Goal: Transaction & Acquisition: Purchase product/service

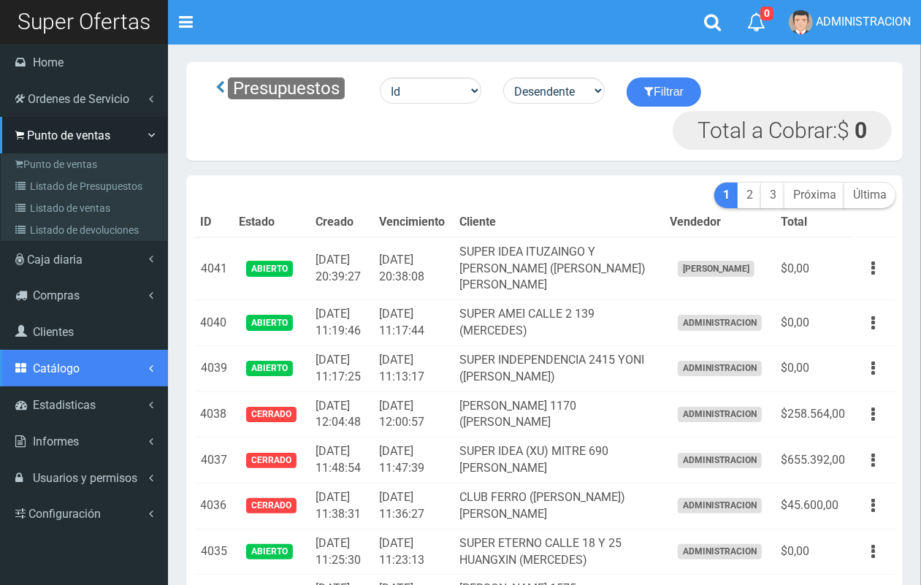
click at [61, 377] on link "Catálogo" at bounding box center [84, 368] width 168 height 37
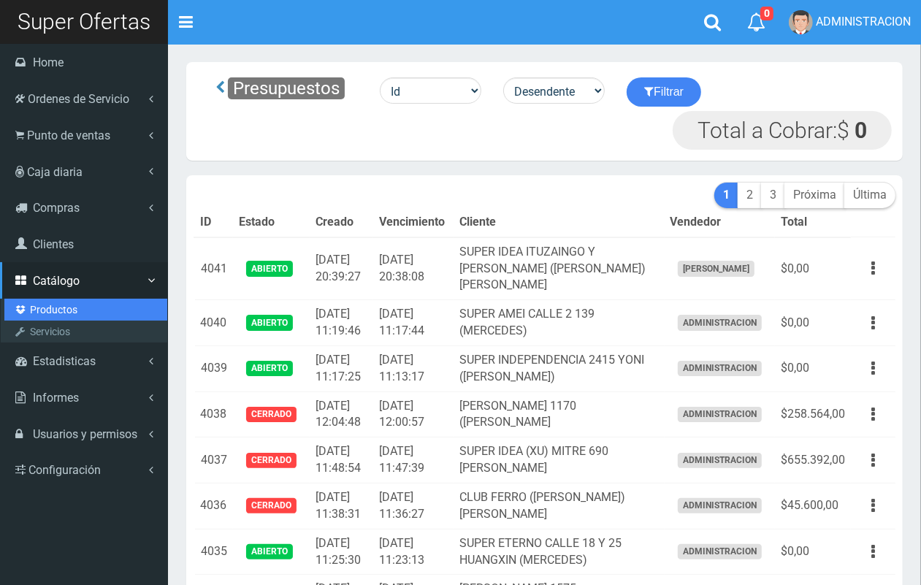
click at [55, 304] on link "Productos" at bounding box center [85, 310] width 163 height 22
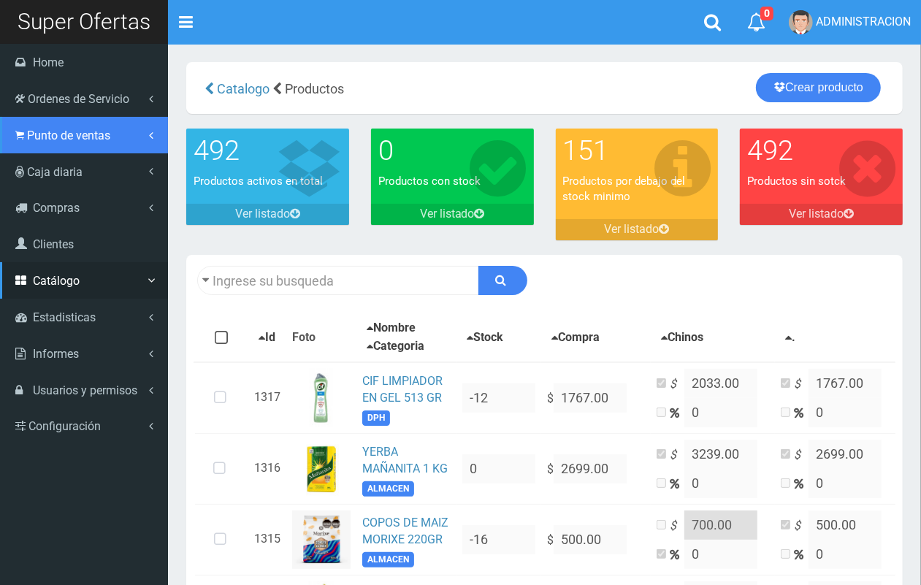
click at [51, 142] on link "Punto de ventas" at bounding box center [84, 135] width 168 height 37
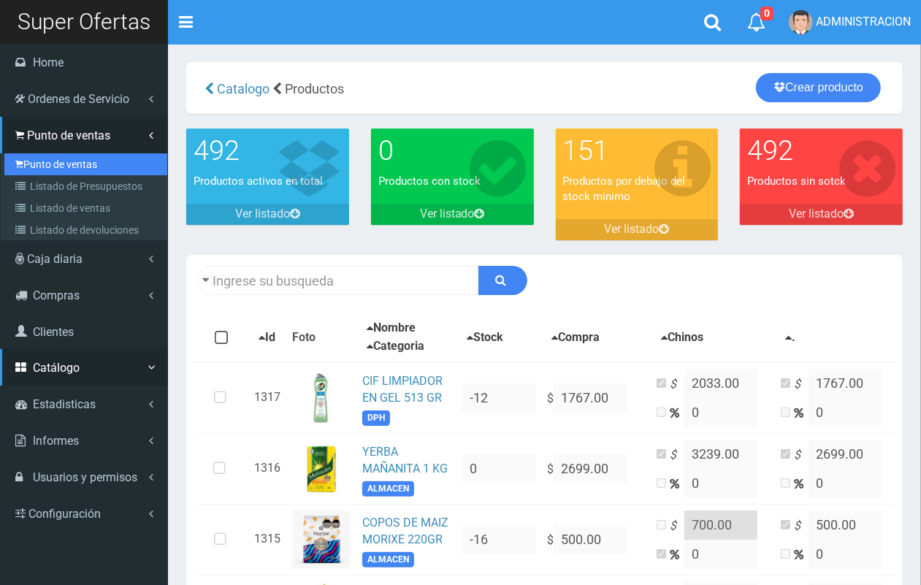
click at [53, 167] on link "Punto de ventas" at bounding box center [85, 164] width 163 height 22
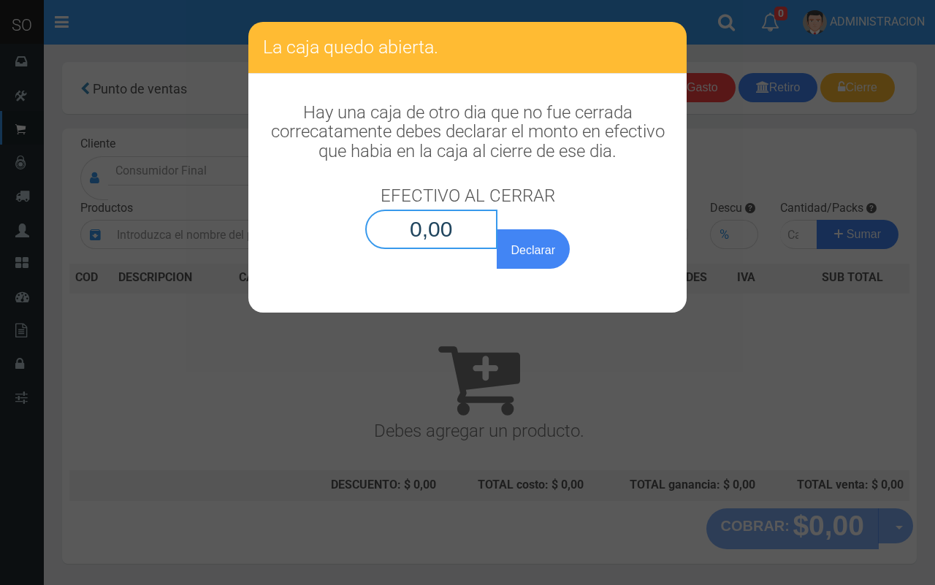
click at [455, 230] on input "0,00" at bounding box center [431, 229] width 132 height 39
type input "0,01"
click at [497, 229] on button "Declarar" at bounding box center [533, 248] width 73 height 39
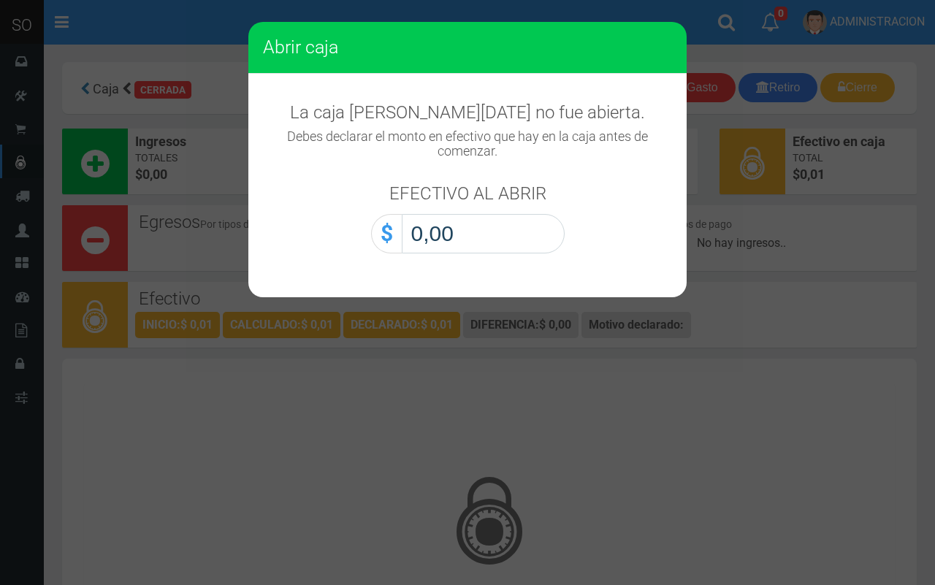
click at [491, 252] on input "0,00" at bounding box center [483, 233] width 163 height 39
type input "0,01"
click at [0, 0] on button "Abrir caja" at bounding box center [0, 0] width 0 height 0
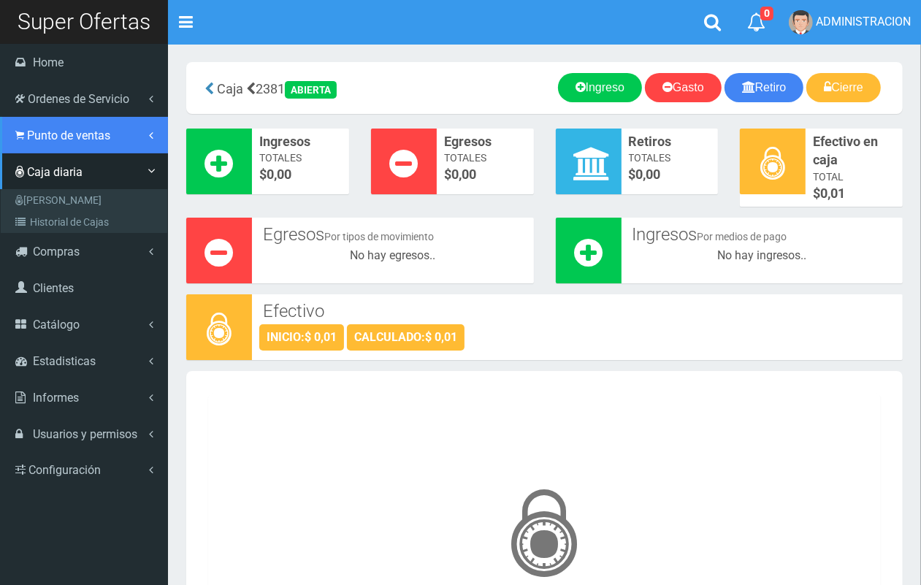
click at [23, 137] on icon at bounding box center [19, 136] width 9 height 14
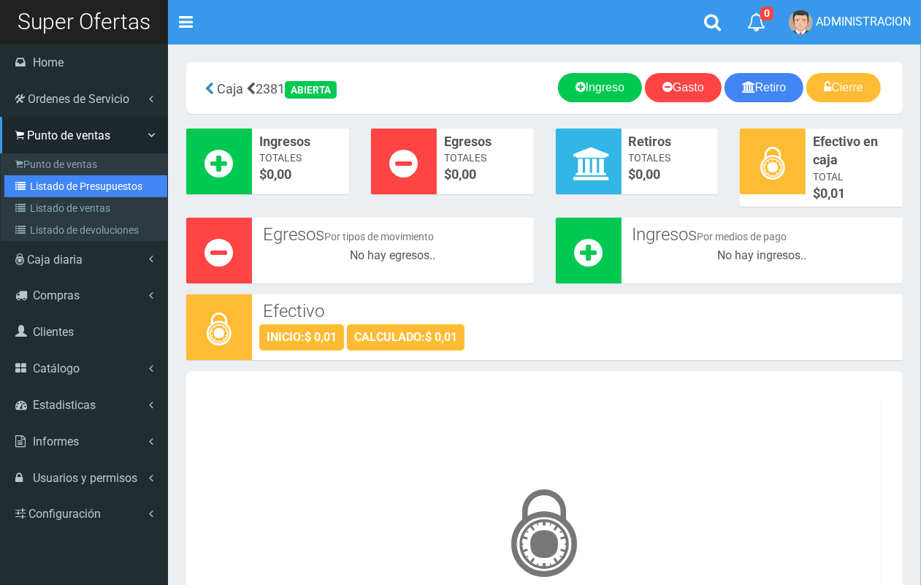
click at [53, 194] on link "Listado de Presupuestos" at bounding box center [85, 186] width 163 height 22
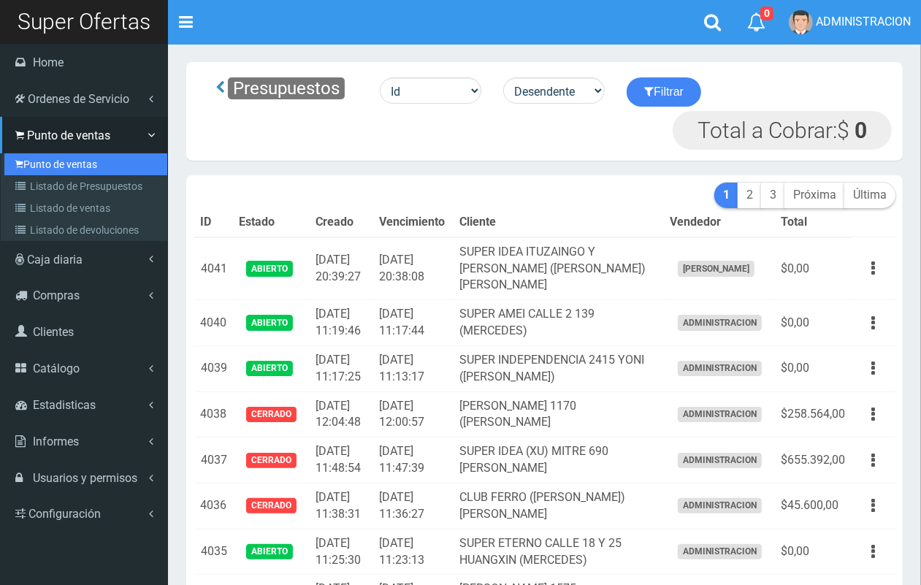
drag, startPoint x: 47, startPoint y: 157, endPoint x: 78, endPoint y: 155, distance: 30.8
click at [47, 156] on link "Punto de ventas" at bounding box center [85, 164] width 163 height 22
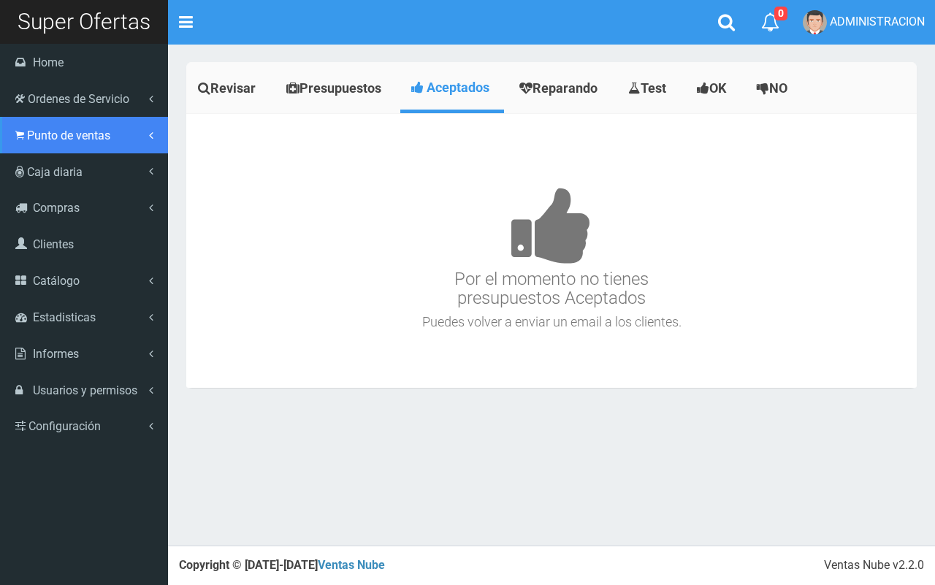
click at [34, 144] on link "Punto de ventas" at bounding box center [84, 135] width 168 height 37
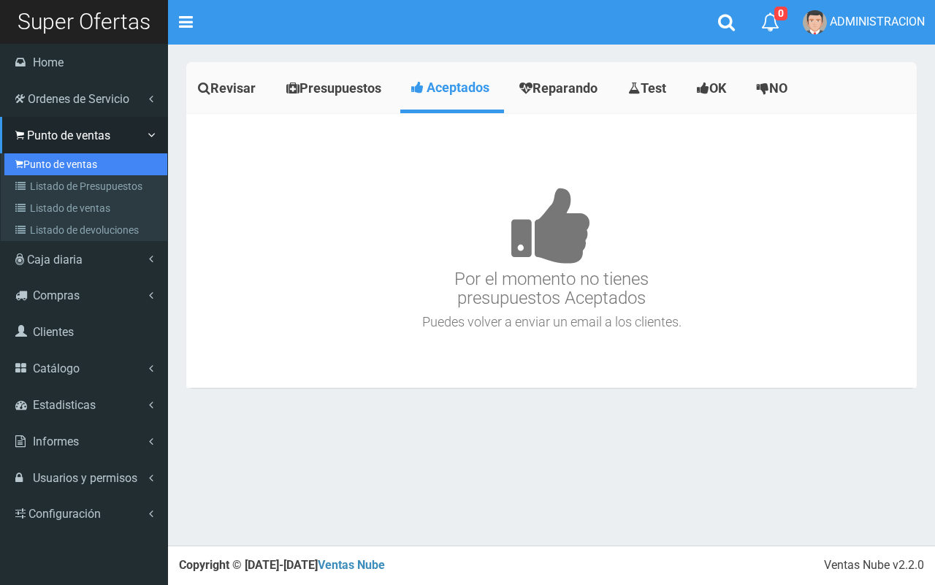
click at [50, 162] on link "Punto de ventas" at bounding box center [85, 164] width 163 height 22
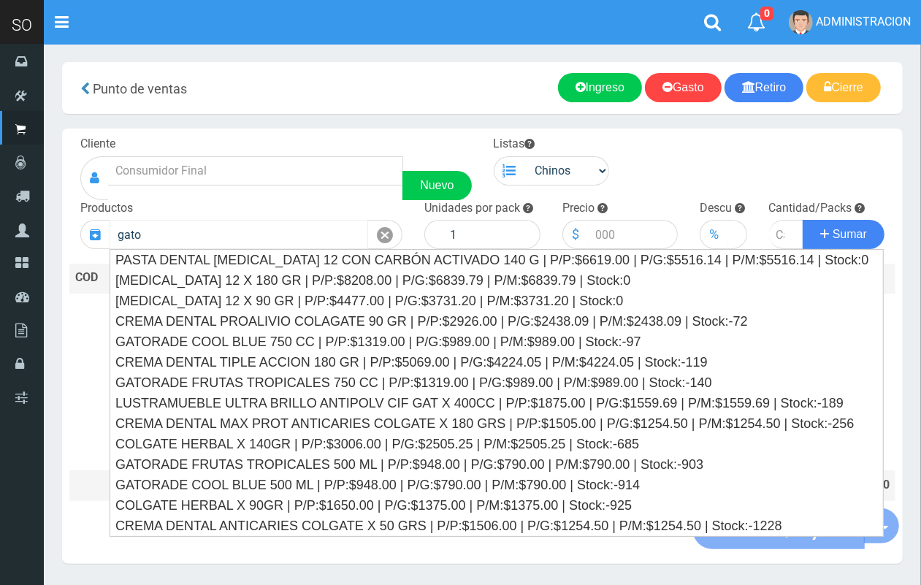
type input "gator"
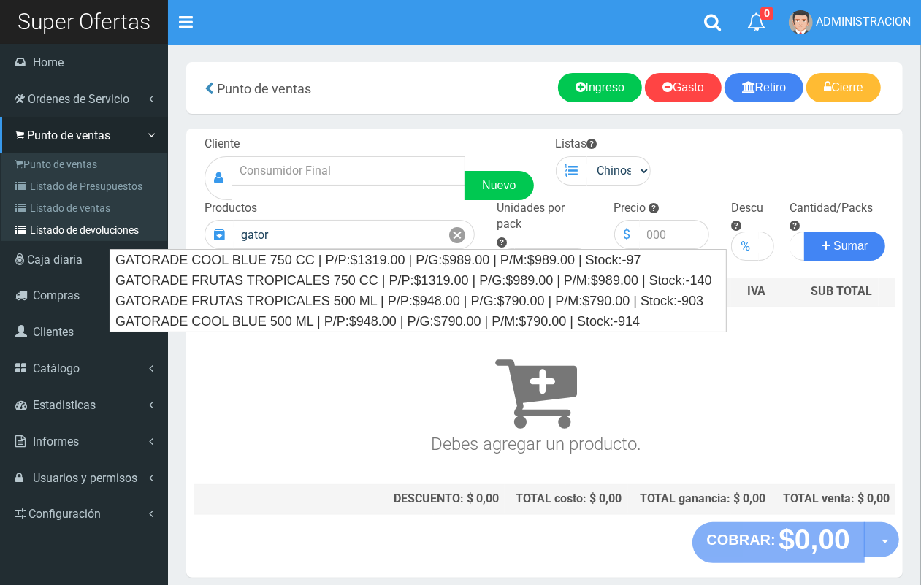
drag, startPoint x: 229, startPoint y: 238, endPoint x: 23, endPoint y: 235, distance: 206.1
click at [23, 235] on div "SO Toggle navigation 0 0" at bounding box center [460, 305] width 921 height 611
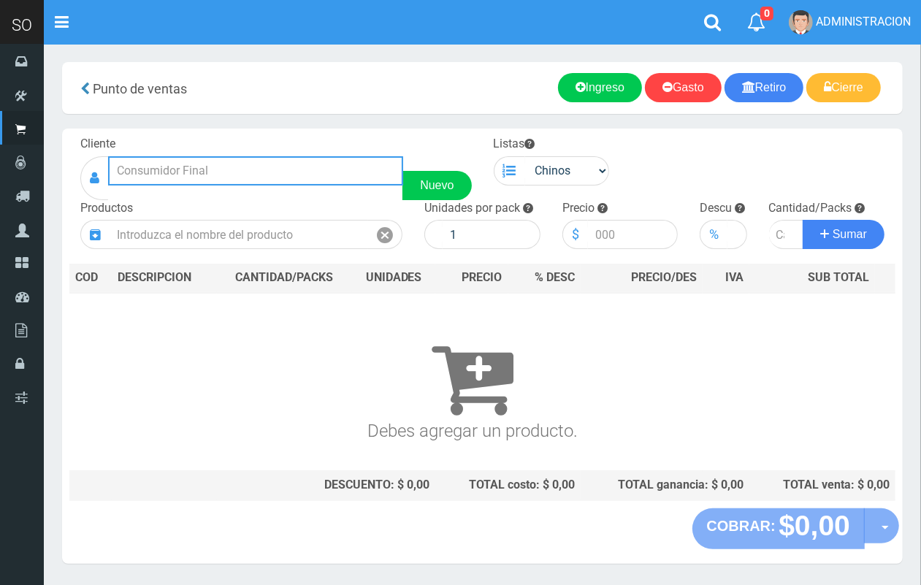
click at [283, 156] on input "text" at bounding box center [255, 170] width 295 height 29
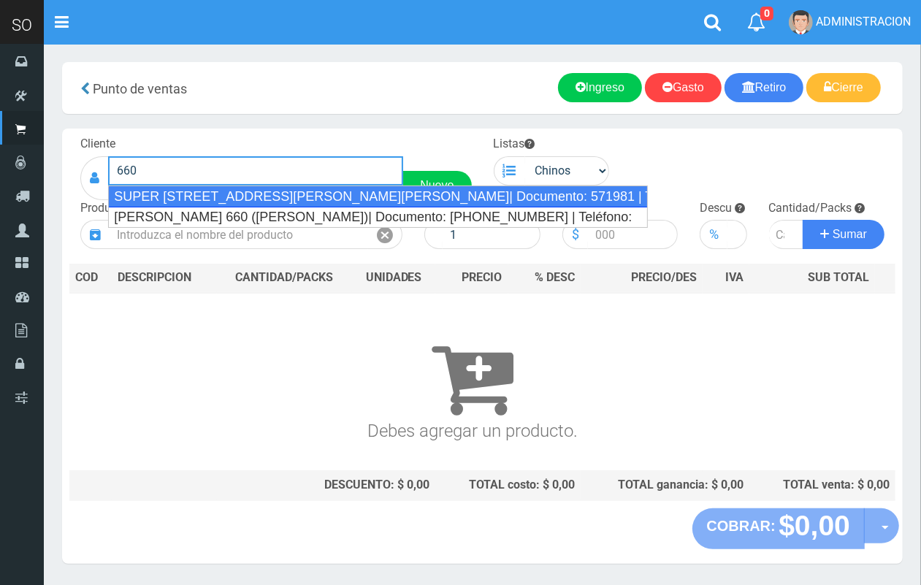
click at [269, 199] on div "SUPER [STREET_ADDRESS][PERSON_NAME][PERSON_NAME]| Documento: 571981 | Teléfono:" at bounding box center [378, 197] width 540 height 22
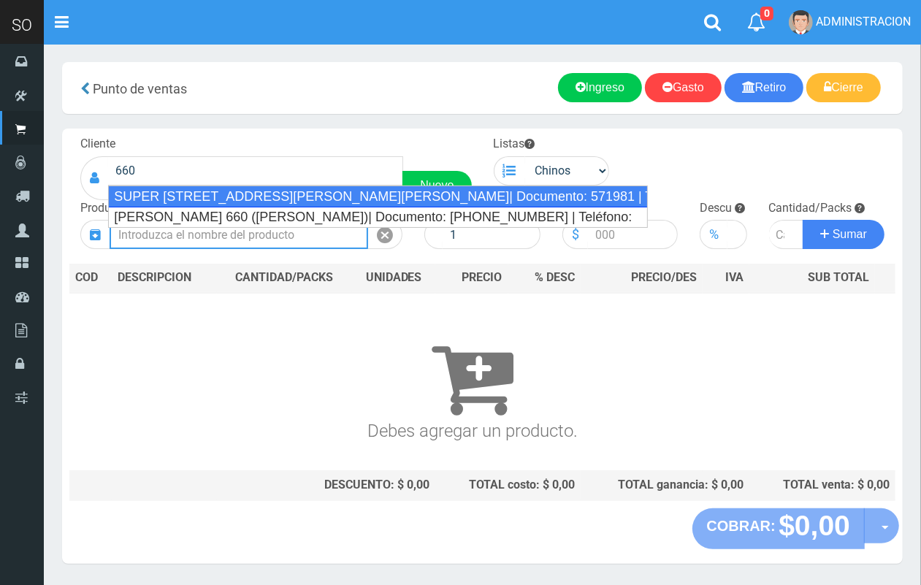
type input "SUPER [STREET_ADDRESS][PERSON_NAME][PERSON_NAME]| Documento: 571981 | Teléfono:"
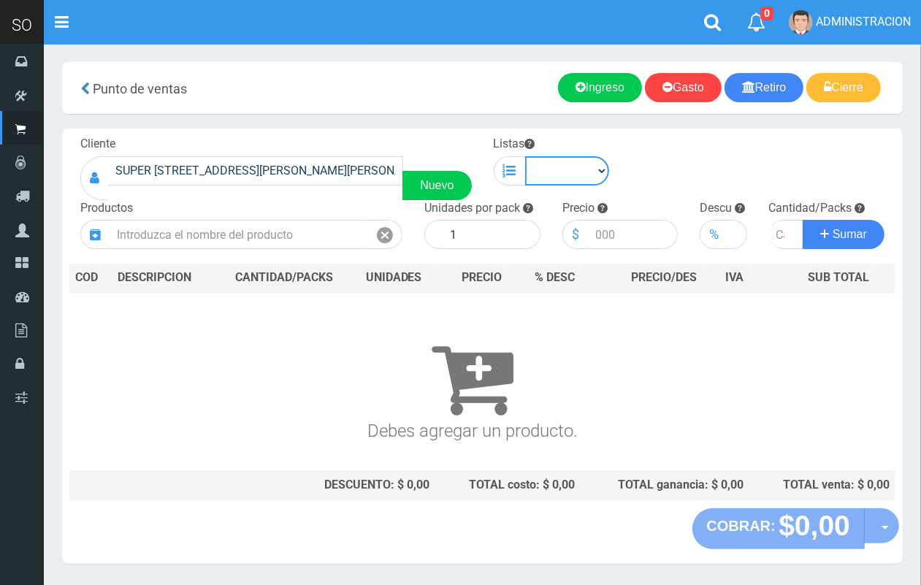
click at [588, 167] on select "Chinos . ." at bounding box center [567, 170] width 85 height 29
select select "1"
click at [525, 156] on select "Chinos . ." at bounding box center [567, 170] width 85 height 29
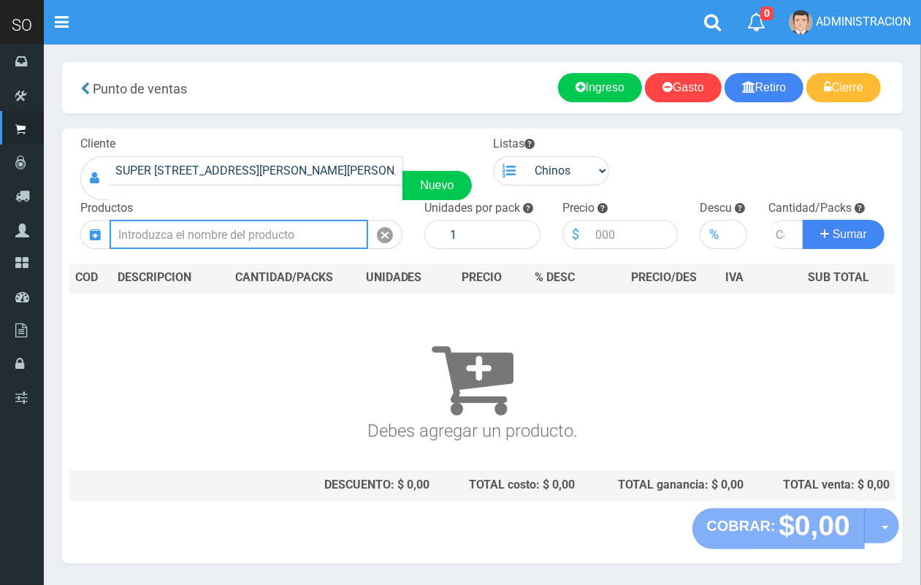
click at [206, 230] on input "text" at bounding box center [239, 234] width 259 height 29
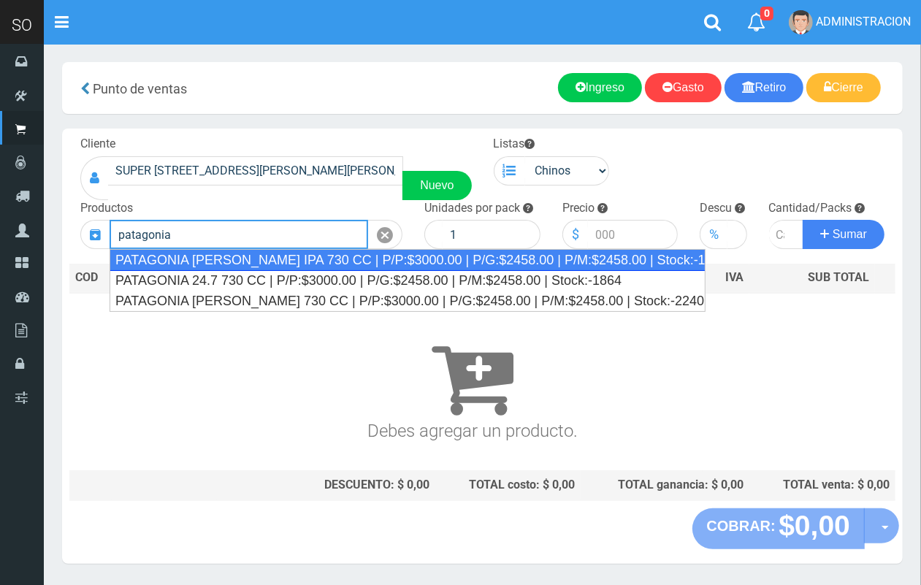
click at [260, 268] on div "PATAGONIA VERA IPA 730 CC | P/P:$3000.00 | P/G:$2458.00 | P/M:$2458.00 | Stock:…" at bounding box center [408, 260] width 596 height 22
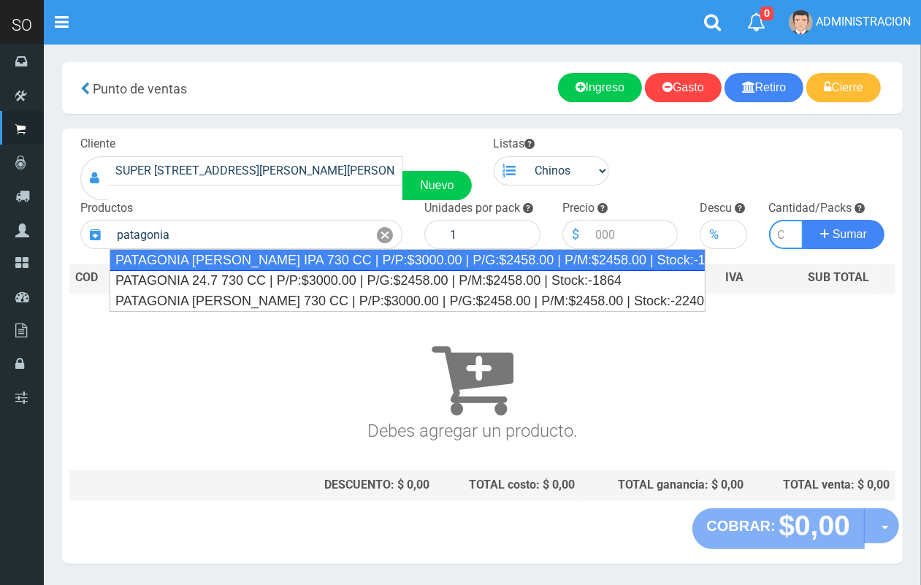
type input "PATAGONIA VERA IPA 730 CC | P/P:$3000.00 | P/G:$2458.00 | P/M:$2458.00 | Stock:…"
type input "6"
type input "3000.00"
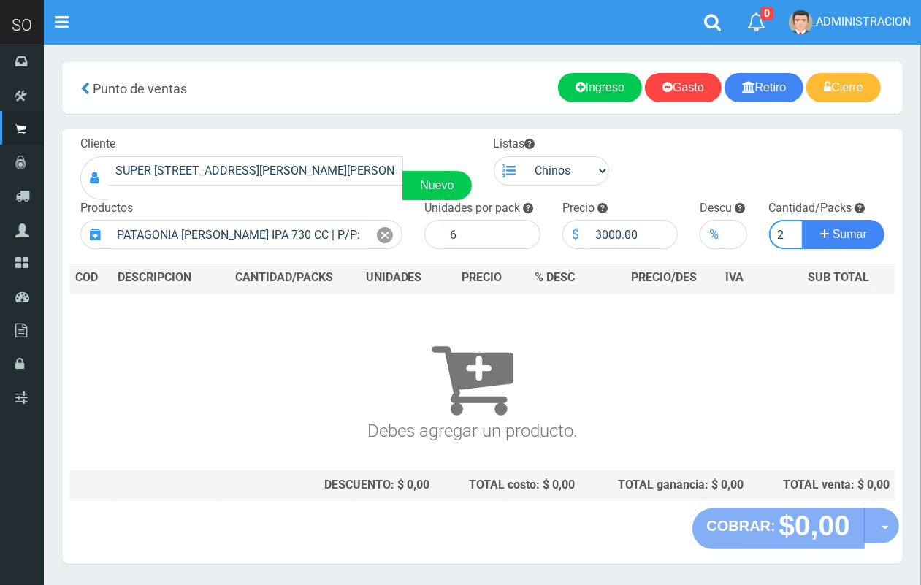
scroll to position [0, 1]
type input "2"
click at [803, 220] on button "Sumar" at bounding box center [844, 234] width 82 height 29
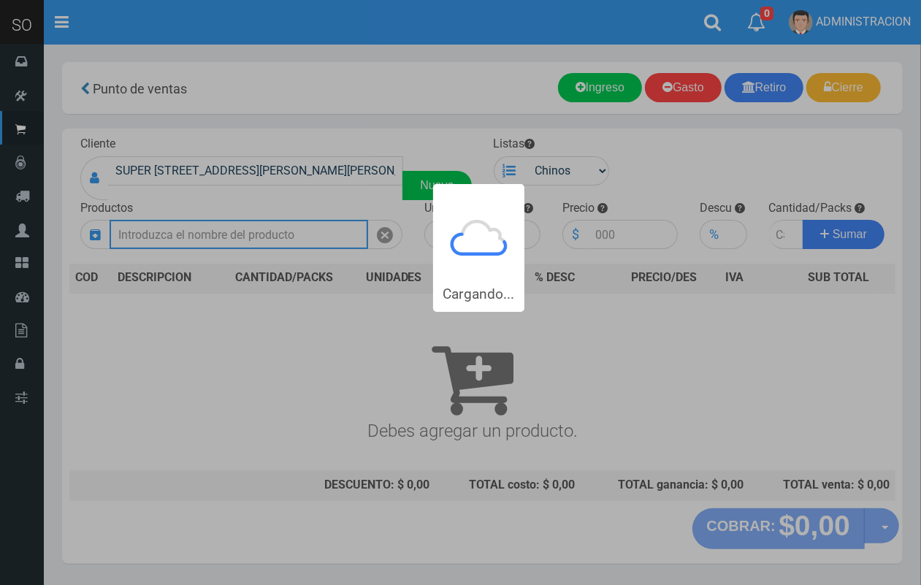
scroll to position [0, 0]
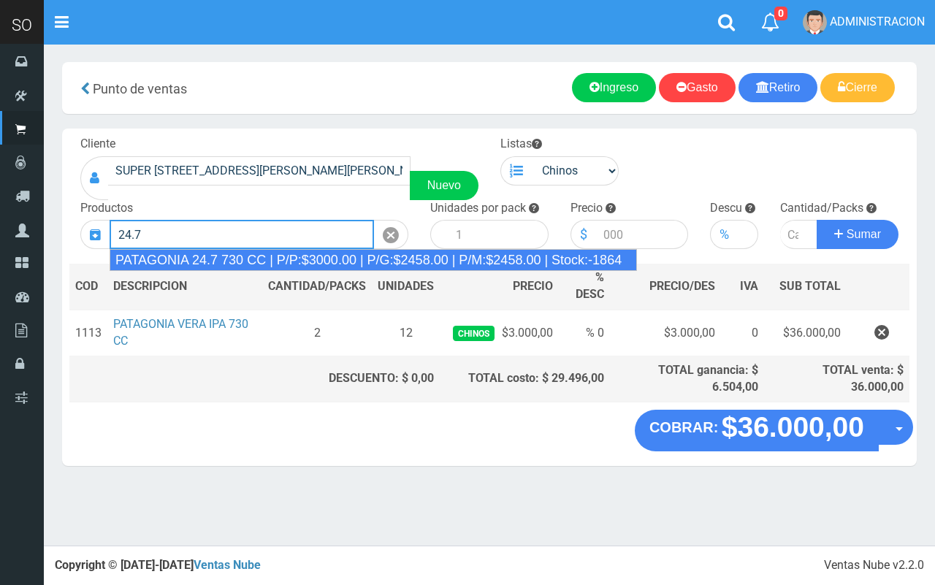
click at [282, 254] on div "PATAGONIA 24.7 730 CC | P/P:$3000.00 | P/G:$2458.00 | P/M:$2458.00 | Stock:-1864" at bounding box center [374, 260] width 528 height 22
type input "PATAGONIA 24.7 730 CC | P/P:$3000.00 | P/G:$2458.00 | P/M:$2458.00 | Stock:-1864"
type input "6"
type input "3000.00"
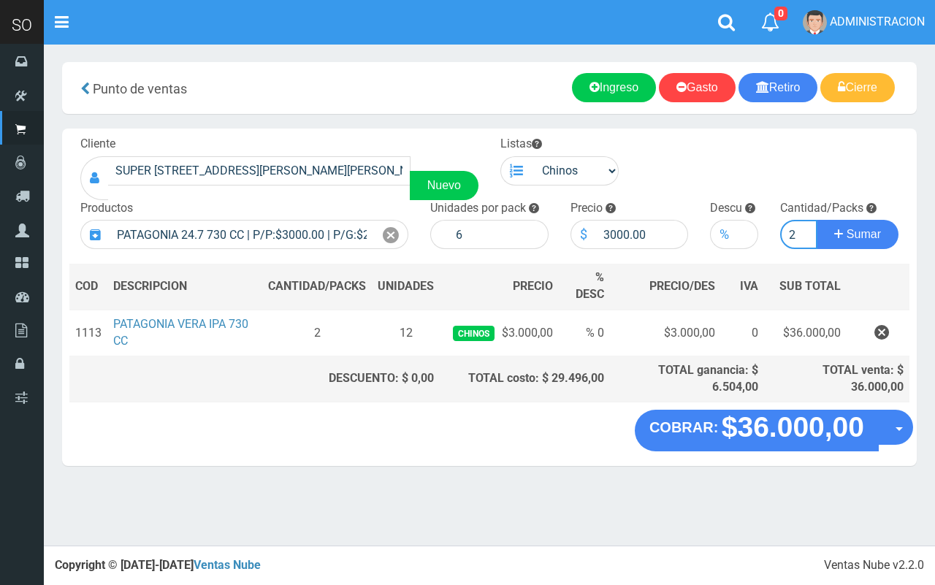
type input "2"
click at [817, 220] on button "Sumar" at bounding box center [858, 234] width 82 height 29
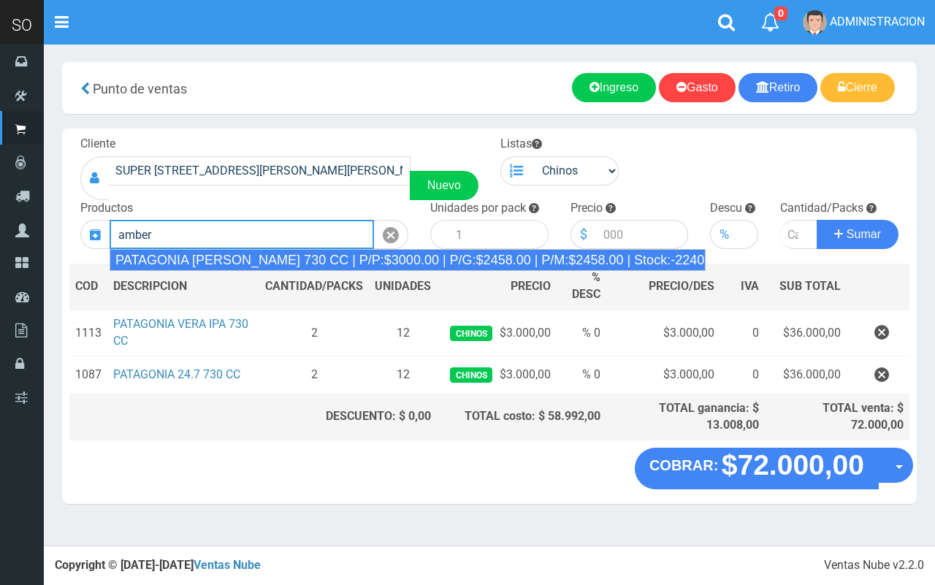
click at [280, 253] on div "PATAGONIA AMBER LAGER 730 CC | P/P:$3000.00 | P/G:$2458.00 | P/M:$2458.00 | Sto…" at bounding box center [408, 260] width 596 height 22
type input "PATAGONIA AMBER LAGER 730 CC | P/P:$3000.00 | P/G:$2458.00 | P/M:$2458.00 | Sto…"
type input "6"
type input "3000.00"
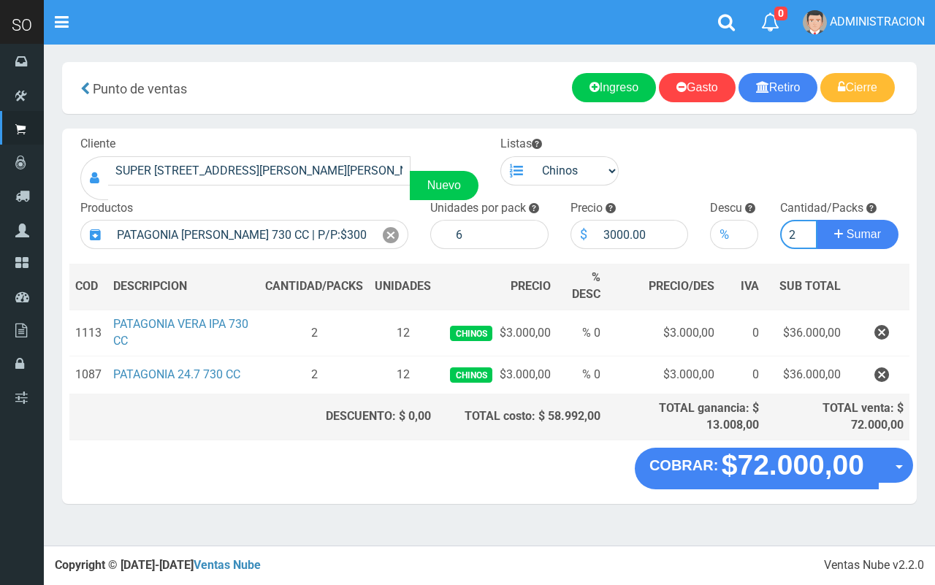
type input "2"
click at [817, 220] on button "Sumar" at bounding box center [858, 234] width 82 height 29
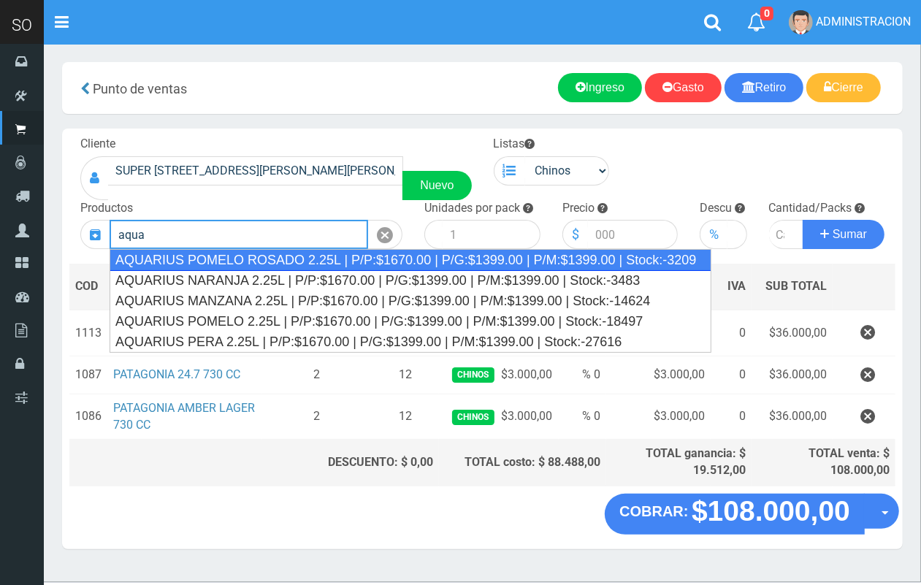
click at [292, 262] on div "AQUARIUS POMELO ROSADO 2.25L | P/P:$1670.00 | P/G:$1399.00 | P/M:$1399.00 | Sto…" at bounding box center [411, 260] width 602 height 22
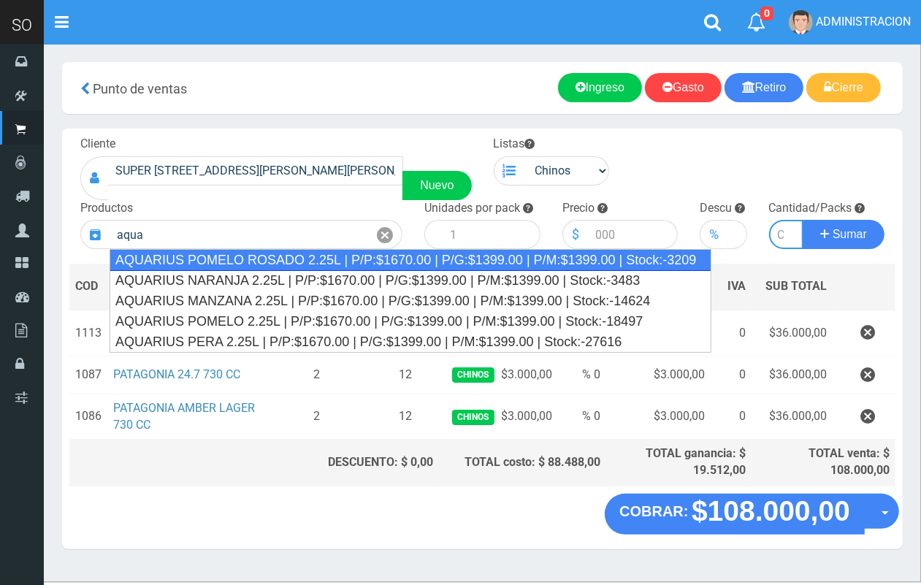
type input "AQUARIUS POMELO ROSADO 2.25L | P/P:$1670.00 | P/G:$1399.00 | P/M:$1399.00 | Sto…"
type input "6"
type input "1670.00"
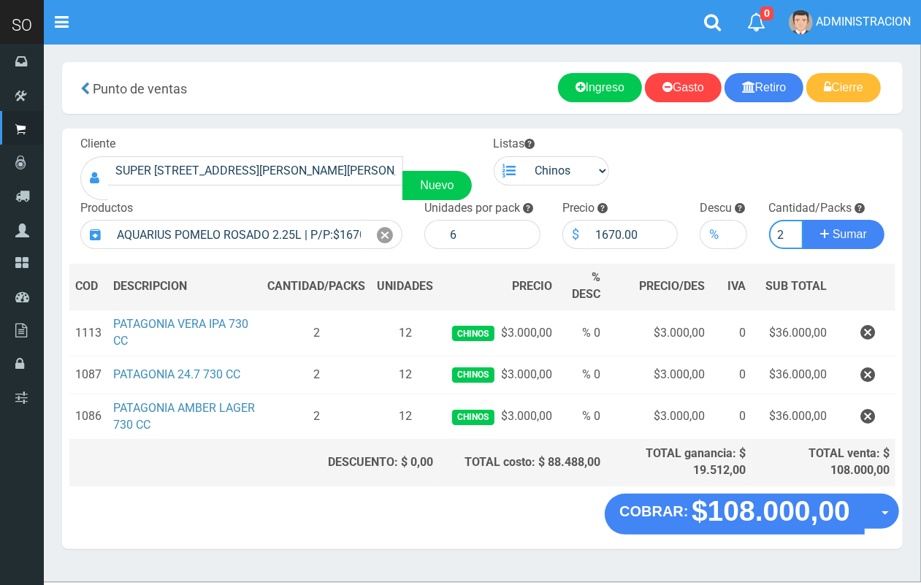
scroll to position [0, 1]
type input "2"
click at [803, 220] on button "Sumar" at bounding box center [844, 234] width 82 height 29
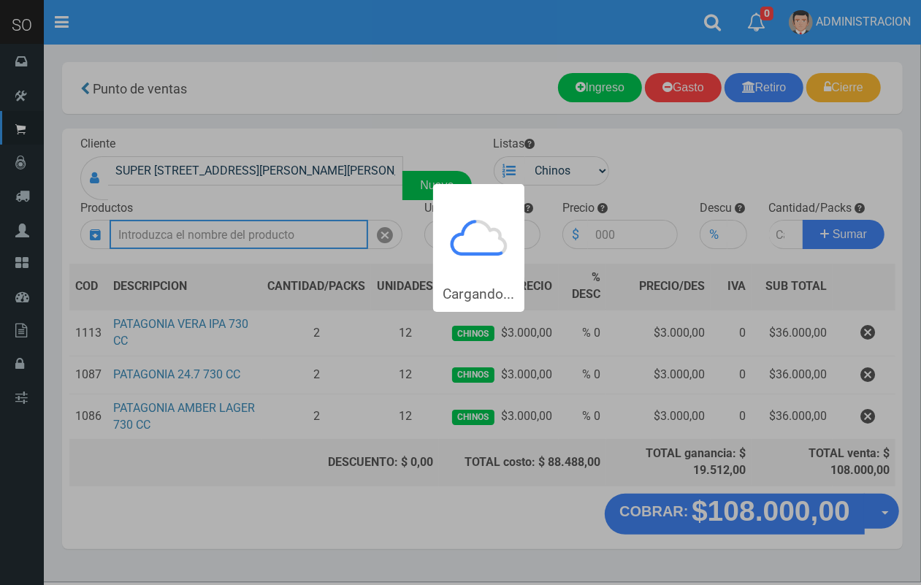
scroll to position [0, 0]
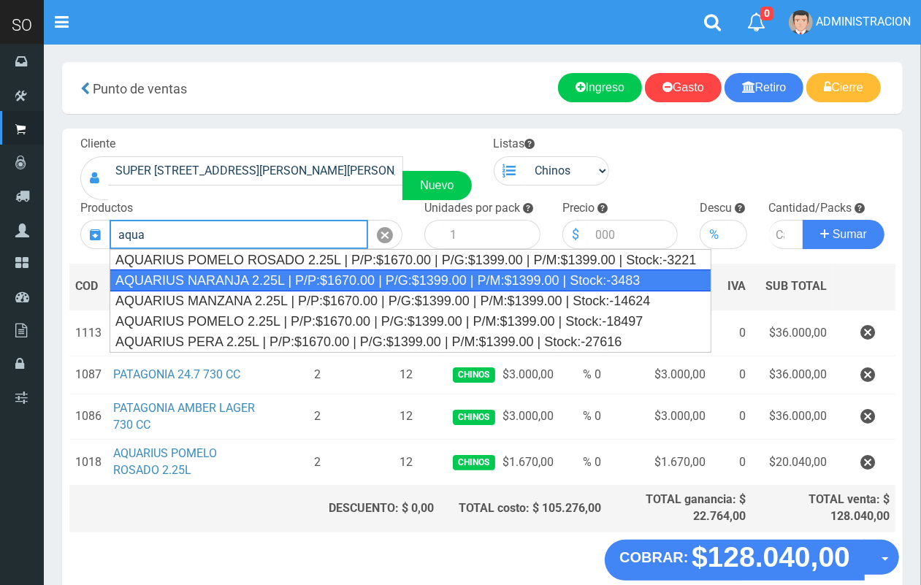
click at [297, 278] on div "AQUARIUS NARANJA 2.25L | P/P:$1670.00 | P/G:$1399.00 | P/M:$1399.00 | Stock:-34…" at bounding box center [411, 281] width 602 height 22
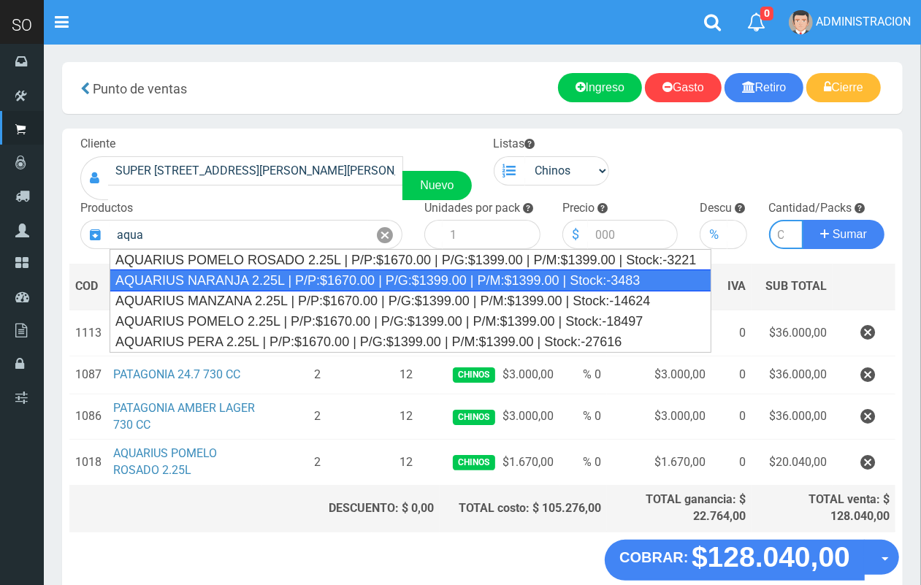
type input "AQUARIUS NARANJA 2.25L | P/P:$1670.00 | P/G:$1399.00 | P/M:$1399.00 | Stock:-34…"
type input "6"
type input "1670.00"
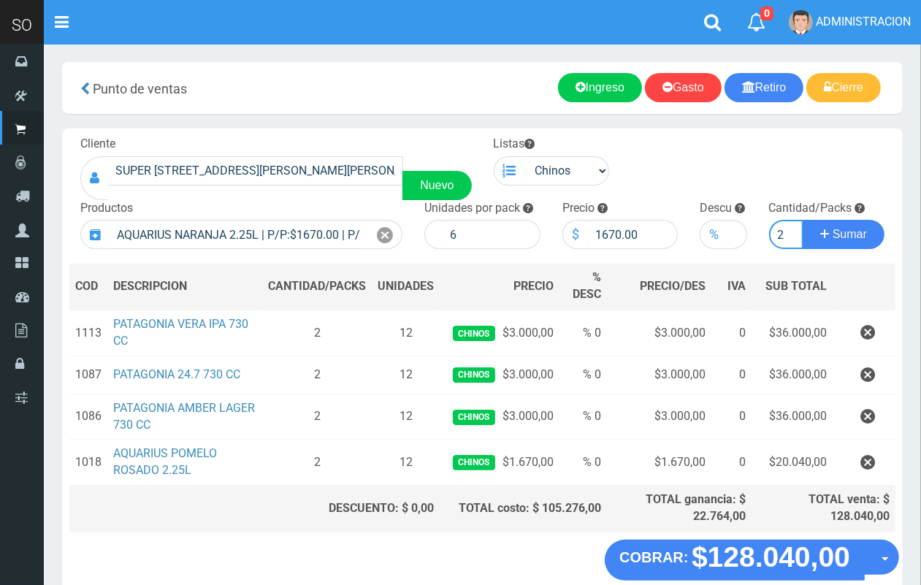
scroll to position [0, 1]
type input "2"
click at [803, 220] on button "Sumar" at bounding box center [844, 234] width 82 height 29
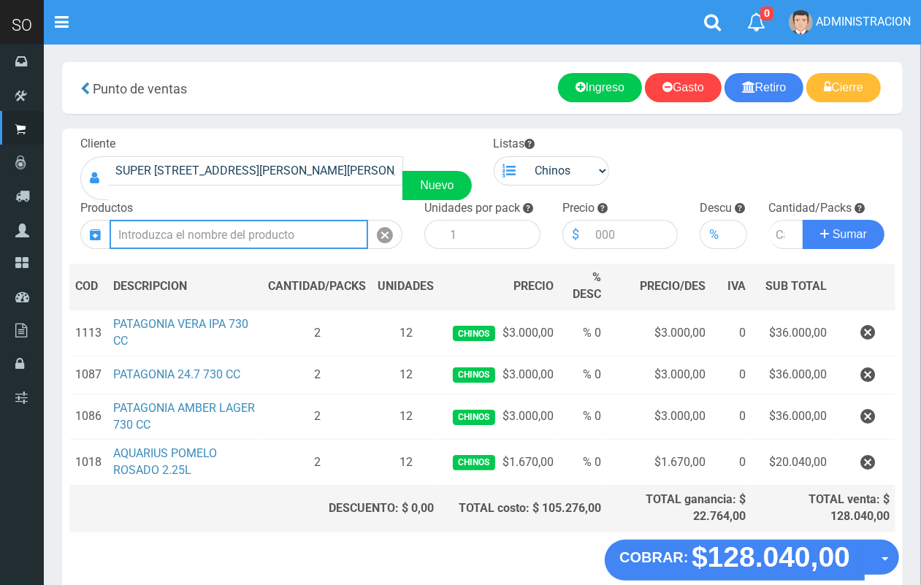
scroll to position [0, 0]
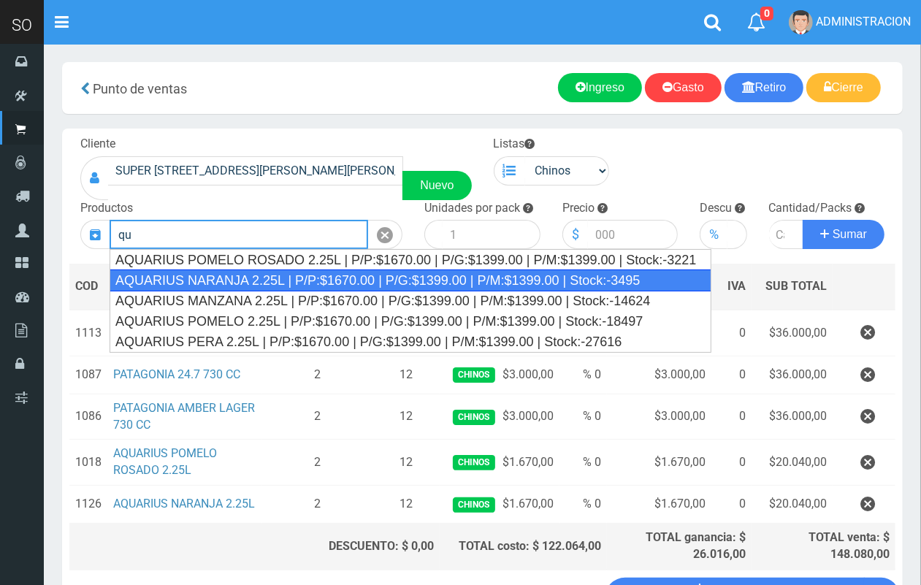
type input "q"
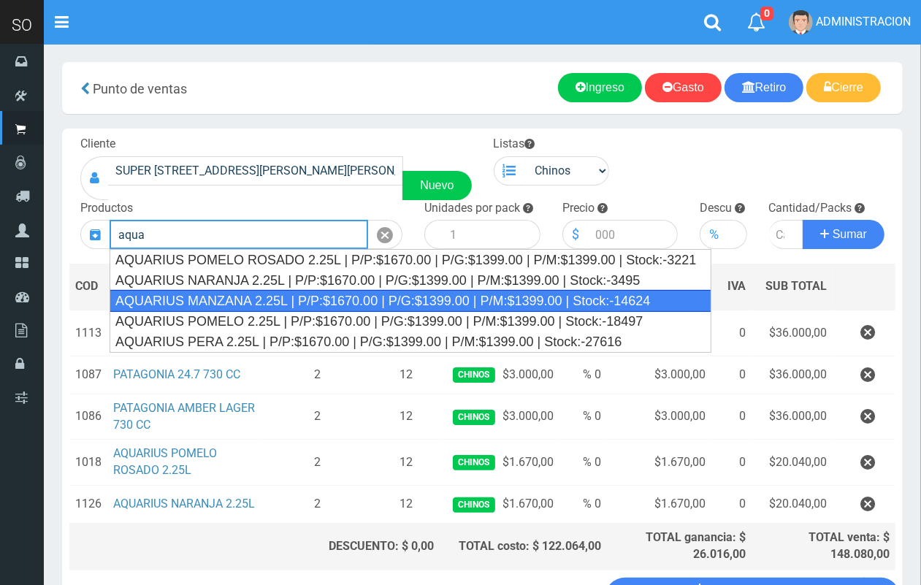
click at [254, 301] on div "AQUARIUS MANZANA 2.25L | P/P:$1670.00 | P/G:$1399.00 | P/M:$1399.00 | Stock:-14…" at bounding box center [411, 301] width 602 height 22
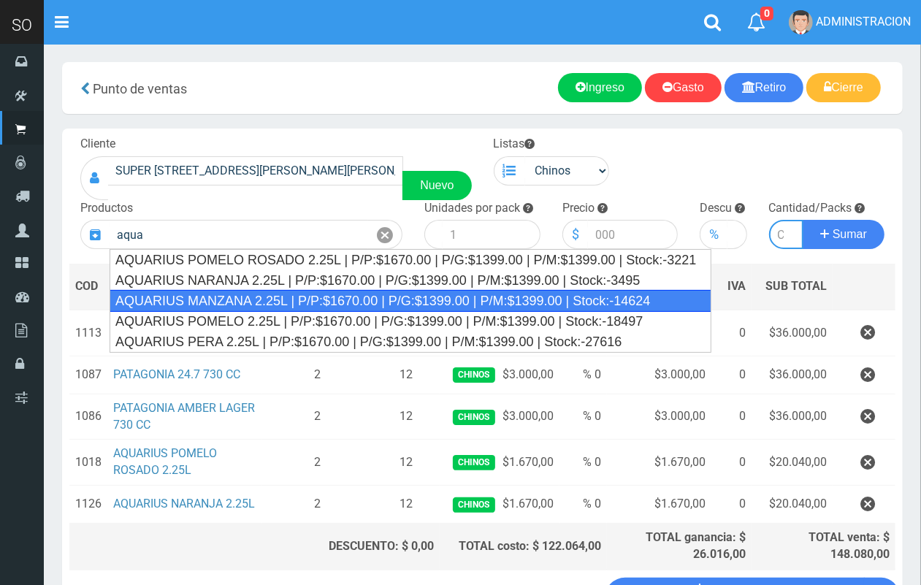
type input "AQUARIUS MANZANA 2.25L | P/P:$1670.00 | P/G:$1399.00 | P/M:$1399.00 | Stock:-14…"
type input "6"
type input "1670.00"
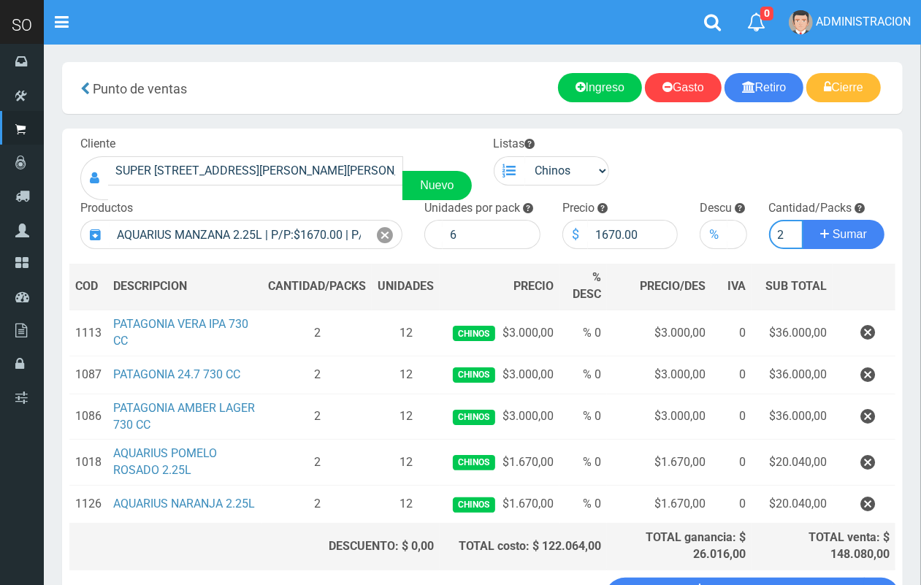
scroll to position [0, 1]
type input "2"
click at [803, 220] on button "Sumar" at bounding box center [844, 234] width 82 height 29
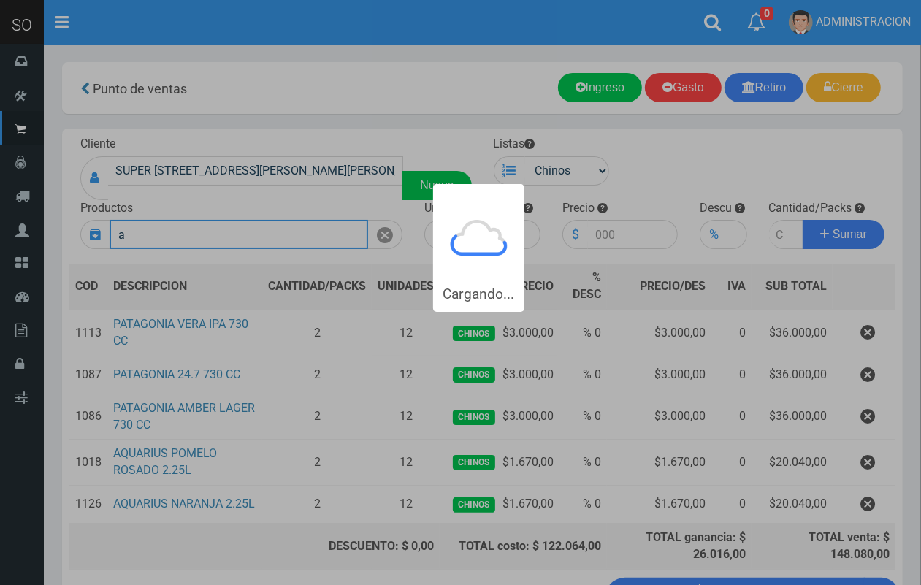
scroll to position [0, 0]
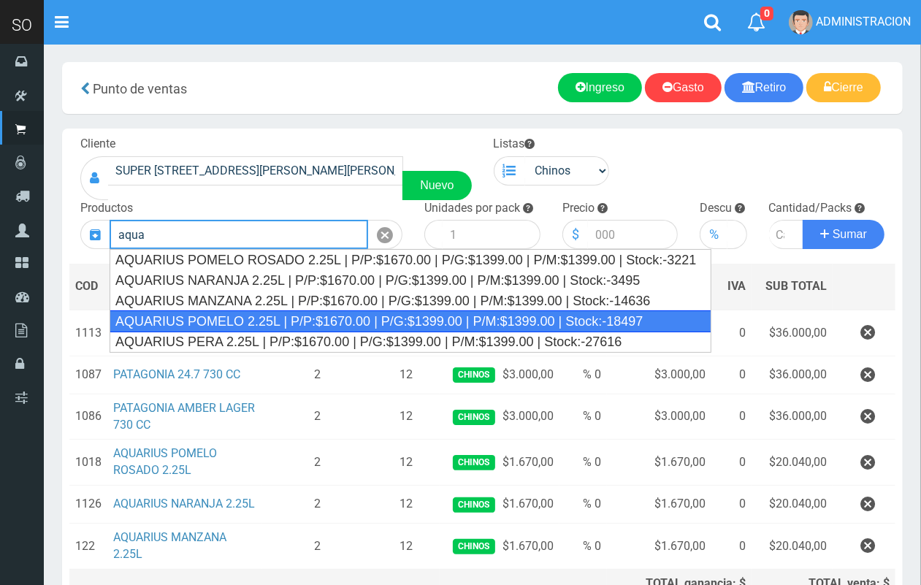
click at [245, 313] on div "AQUARIUS POMELO 2.25L | P/P:$1670.00 | P/G:$1399.00 | P/M:$1399.00 | Stock:-184…" at bounding box center [411, 322] width 602 height 22
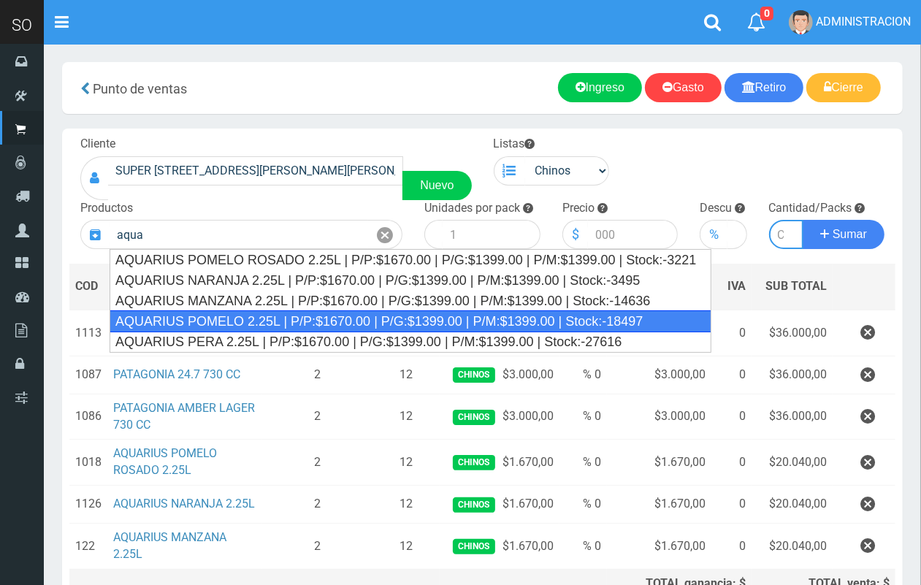
type input "AQUARIUS POMELO 2.25L | P/P:$1670.00 | P/G:$1399.00 | P/M:$1399.00 | Stock:-184…"
type input "6"
type input "1670.00"
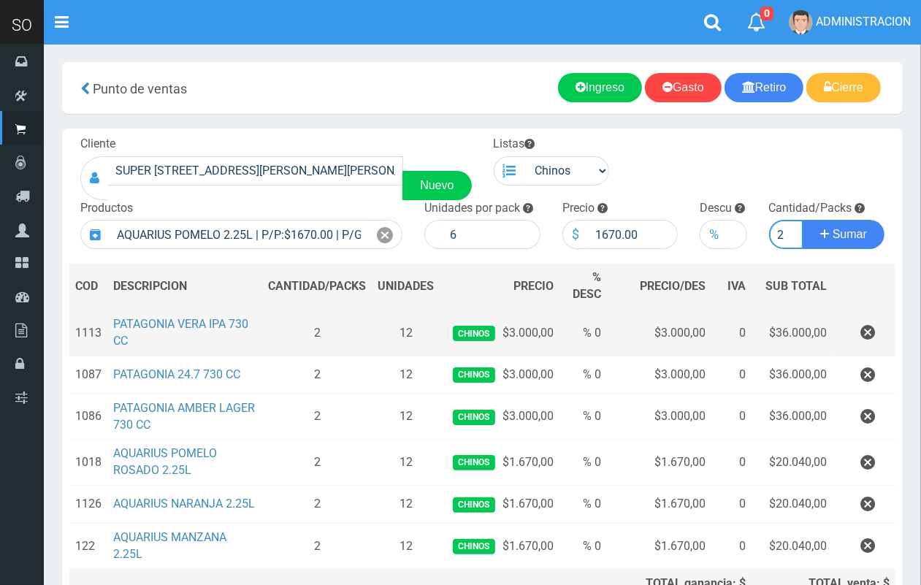
scroll to position [0, 1]
type input "2"
click at [803, 220] on button "Sumar" at bounding box center [844, 234] width 82 height 29
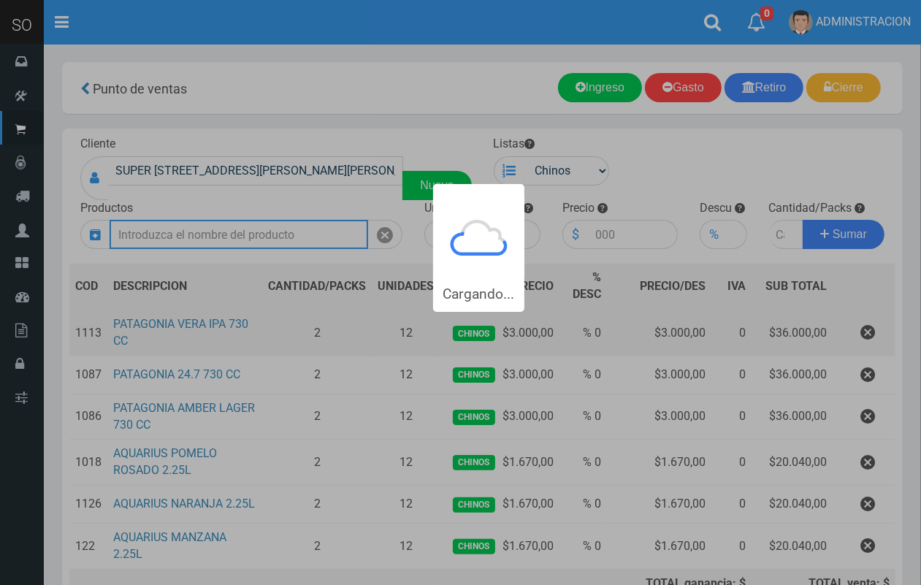
scroll to position [0, 0]
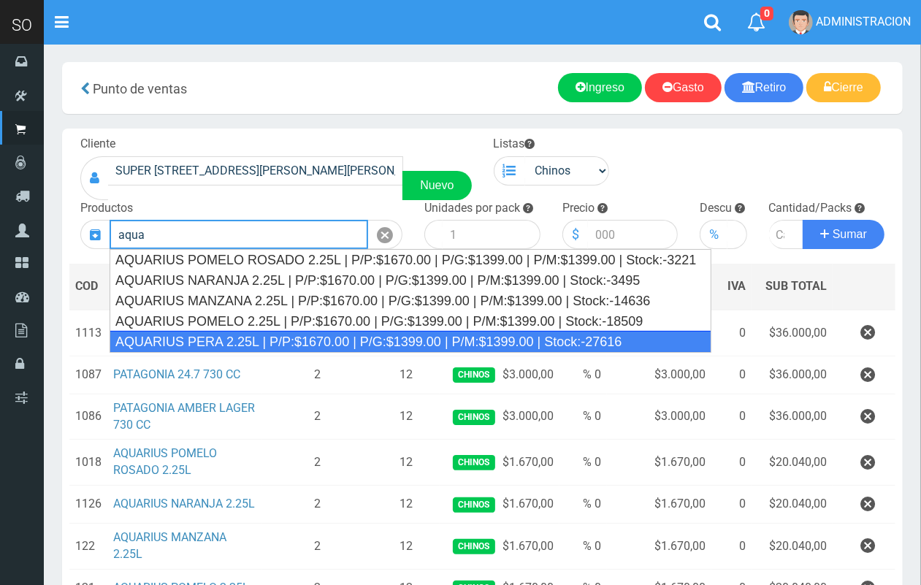
click at [259, 336] on div "AQUARIUS PERA 2.25L | P/P:$1670.00 | P/G:$1399.00 | P/M:$1399.00 | Stock:-27616" at bounding box center [411, 342] width 602 height 22
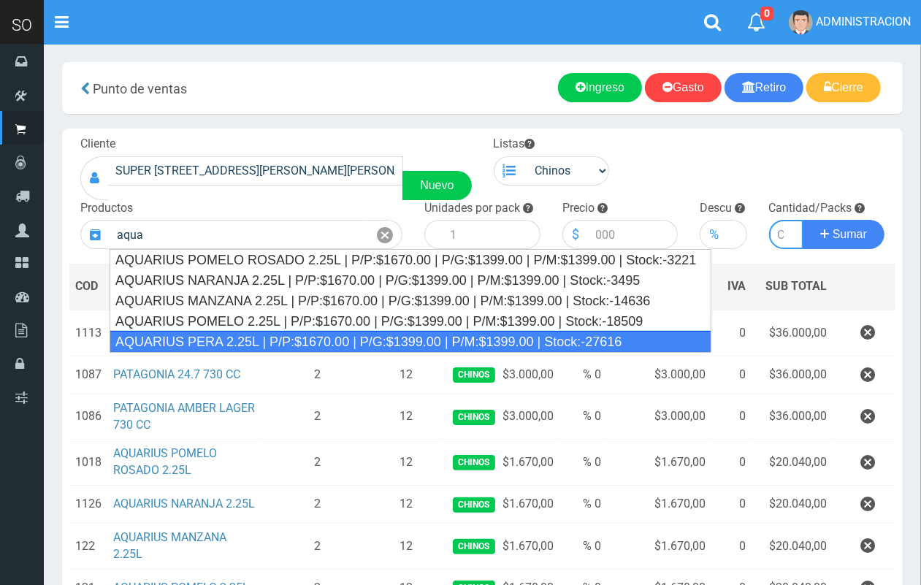
type input "AQUARIUS PERA 2.25L | P/P:$1670.00 | P/G:$1399.00 | P/M:$1399.00 | Stock:-27616"
type input "6"
type input "1670.00"
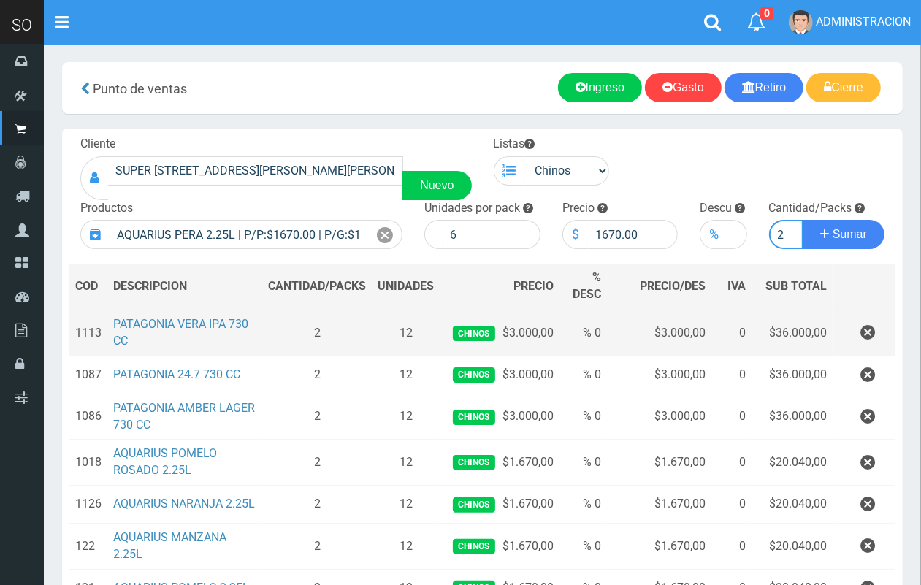
scroll to position [0, 1]
type input "2"
click at [803, 220] on button "Sumar" at bounding box center [844, 234] width 82 height 29
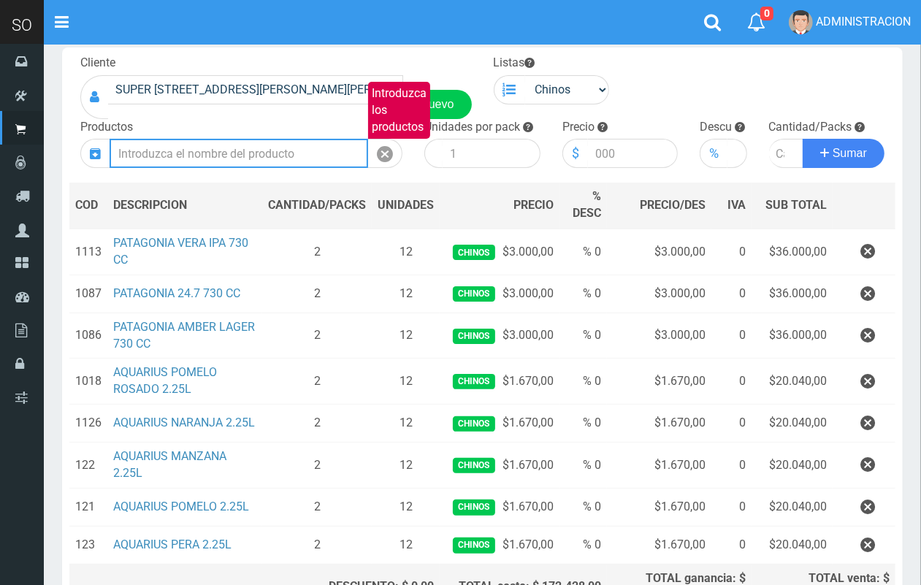
scroll to position [70, 0]
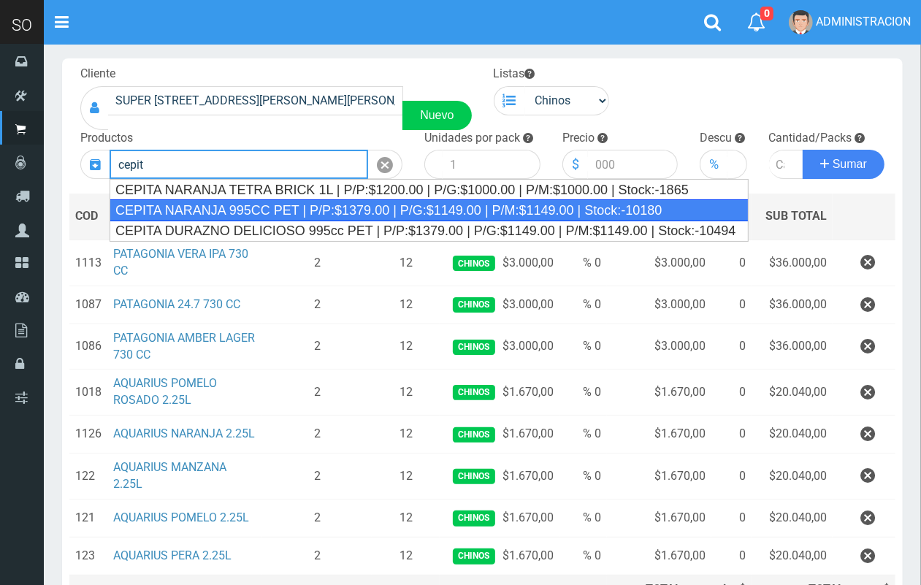
click at [300, 214] on div "CEPITA NARANJA 995CC PET | P/P:$1379.00 | P/G:$1149.00 | P/M:$1149.00 | Stock:-…" at bounding box center [429, 210] width 639 height 22
type input "CEPITA NARANJA 995CC PET | P/P:$1379.00 | P/G:$1149.00 | P/M:$1149.00 | Stock:-…"
type input "6"
type input "1379.00"
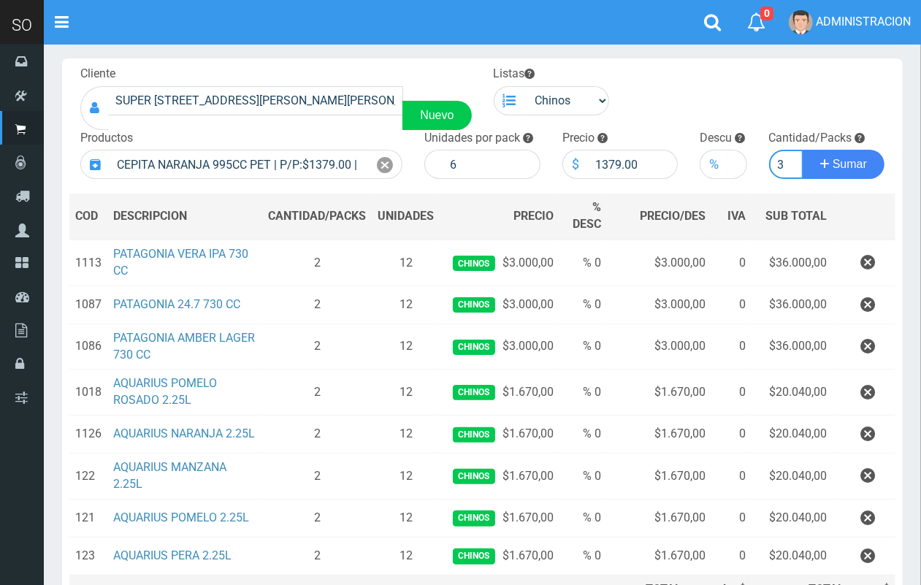
scroll to position [0, 1]
type input "3"
click at [803, 150] on button "Sumar" at bounding box center [844, 164] width 82 height 29
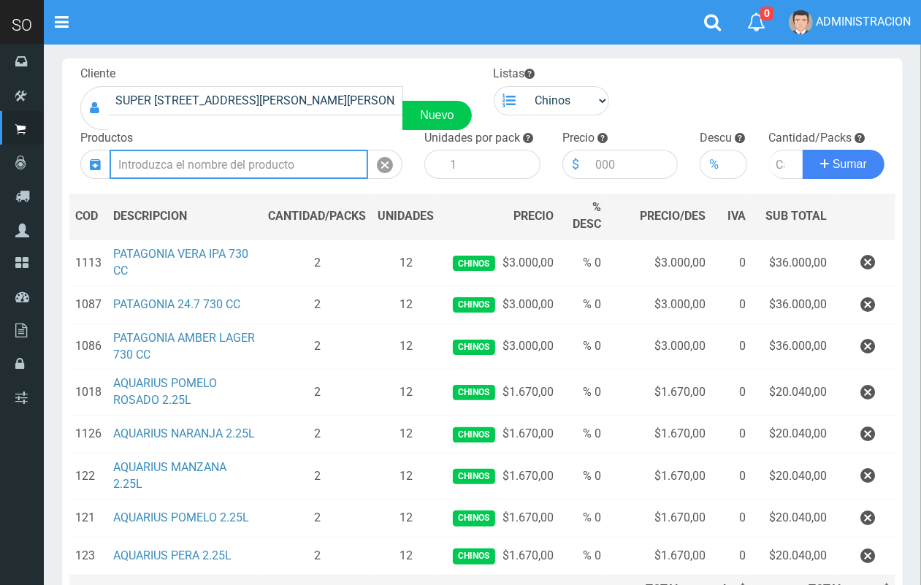
scroll to position [0, 0]
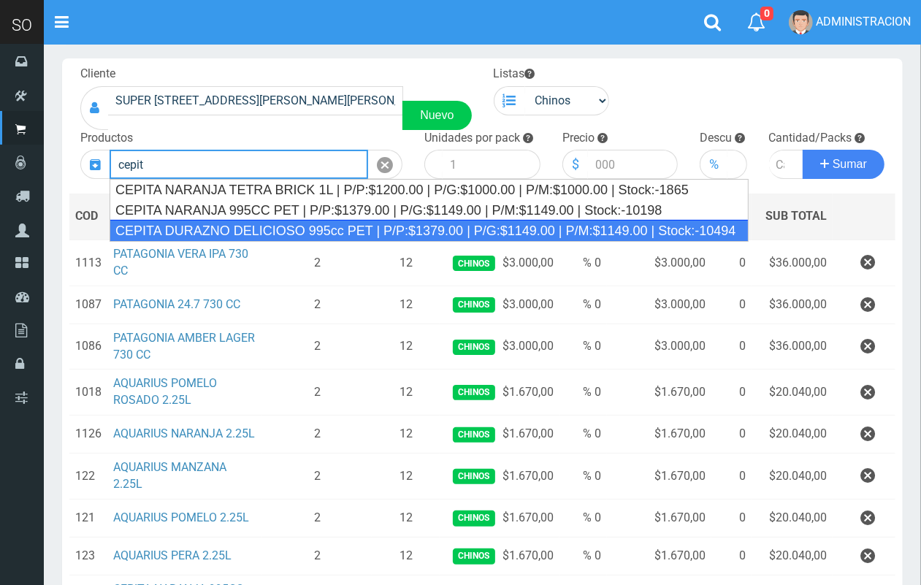
click at [291, 221] on div "CEPITA DURAZNO DELICIOSO 995cc PET | P/P:$1379.00 | P/G:$1149.00 | P/M:$1149.00…" at bounding box center [429, 231] width 639 height 22
type input "CEPITA DURAZNO DELICIOSO 995cc PET | P/P:$1379.00 | P/G:$1149.00 | P/M:$1149.00…"
type input "6"
type input "1379.00"
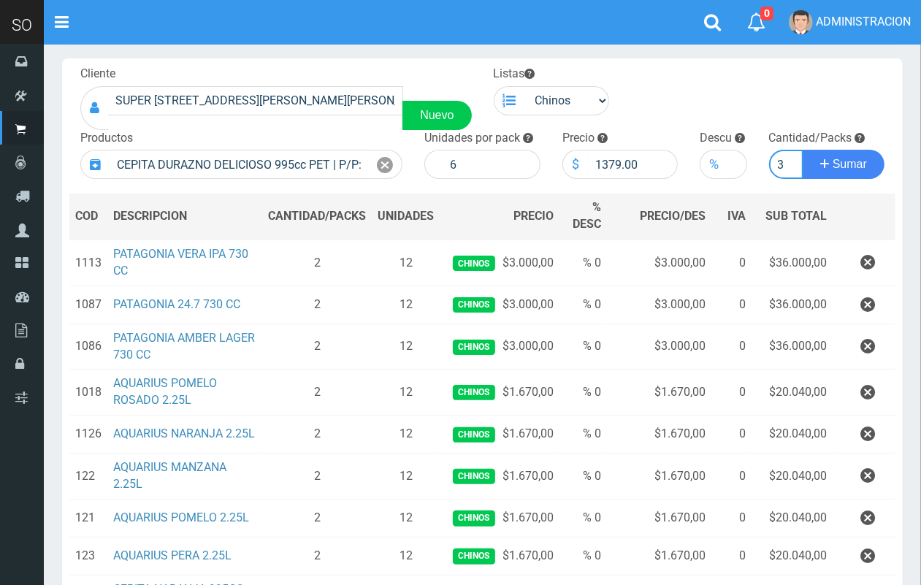
scroll to position [0, 1]
type input "3"
click at [803, 150] on button "Sumar" at bounding box center [844, 164] width 82 height 29
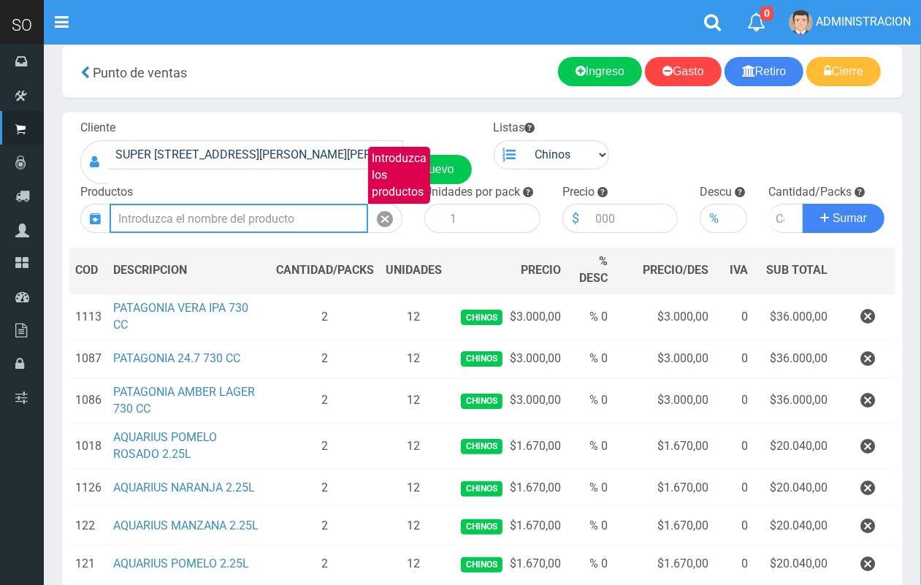
scroll to position [13, 0]
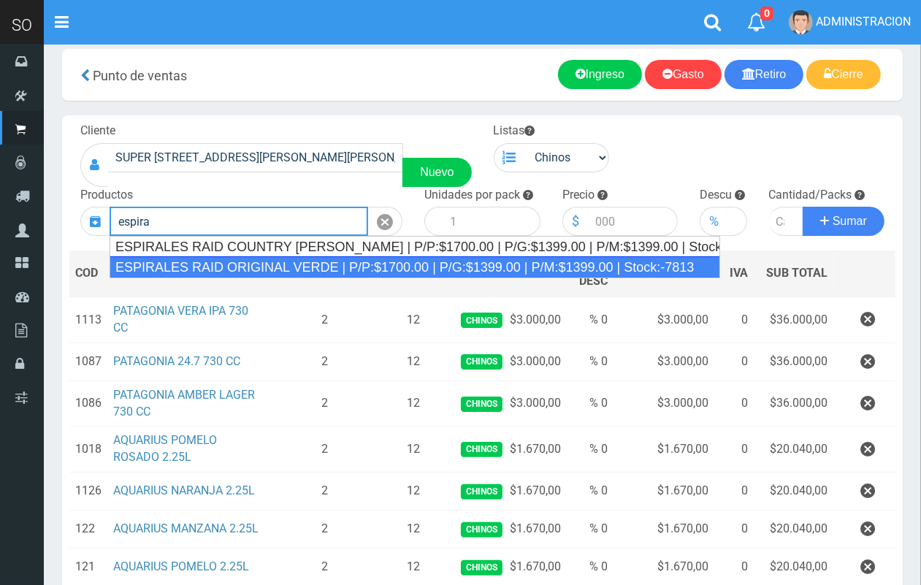
click at [370, 264] on div "ESPIRALES RAID ORIGINAL VERDE | P/P:$1700.00 | P/G:$1399.00 | P/M:$1399.00 | St…" at bounding box center [415, 267] width 611 height 22
type input "ESPIRALES RAID ORIGINAL VERDE | P/P:$1700.00 | P/G:$1399.00 | P/M:$1399.00 | St…"
type input "24"
type input "1700.00"
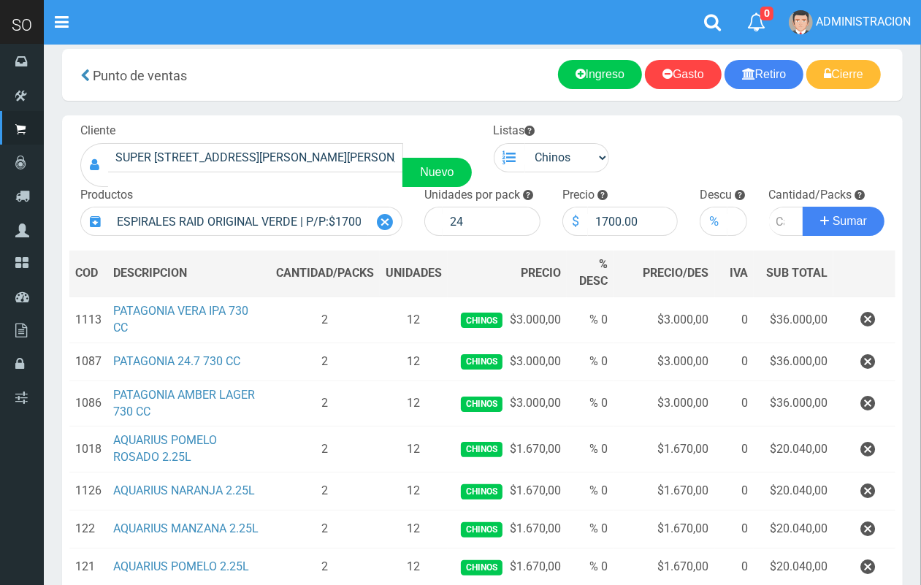
click at [382, 219] on icon at bounding box center [385, 222] width 16 height 21
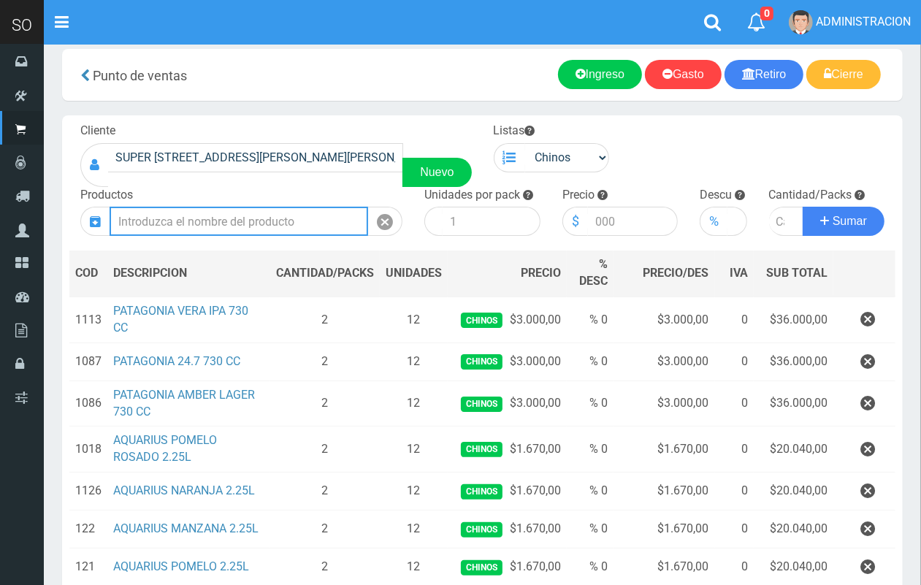
scroll to position [0, 0]
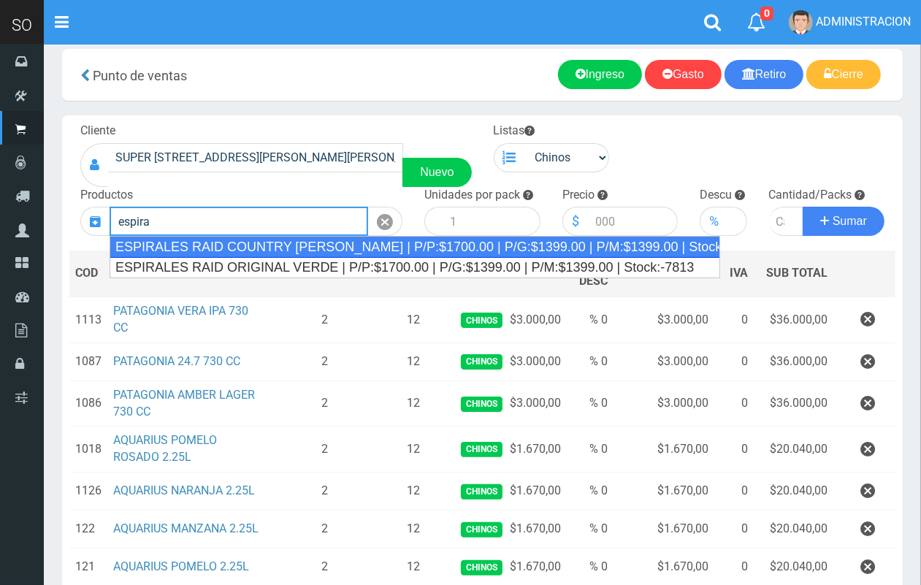
click at [337, 242] on div "ESPIRALES RAID COUNTRY VIOLETA | P/P:$1700.00 | P/G:$1399.00 | P/M:$1399.00 | S…" at bounding box center [415, 247] width 611 height 22
type input "ESPIRALES RAID COUNTRY VIOLETA | P/P:$1700.00 | P/G:$1399.00 | P/M:$1399.00 | S…"
type input "24"
type input "1700.00"
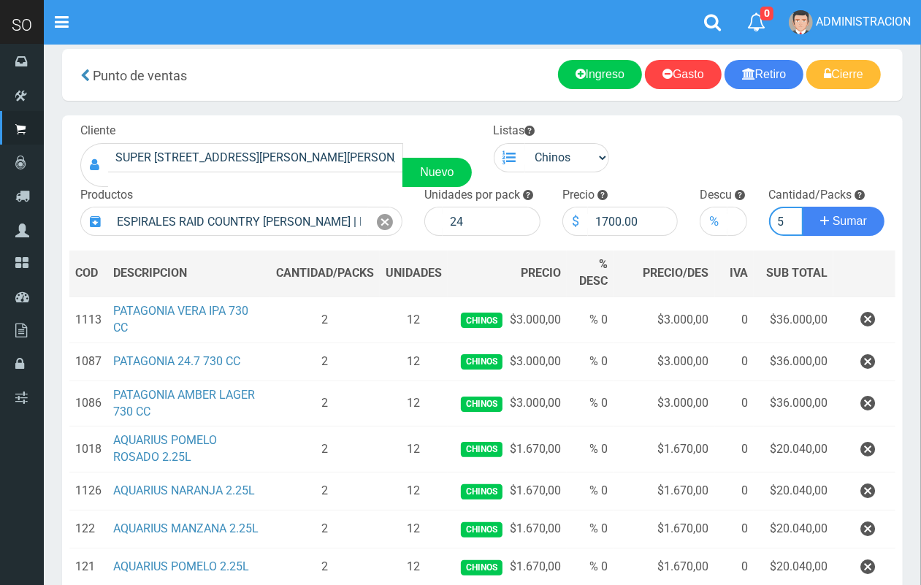
scroll to position [0, 1]
type input "5"
click at [803, 207] on button "Sumar" at bounding box center [844, 221] width 82 height 29
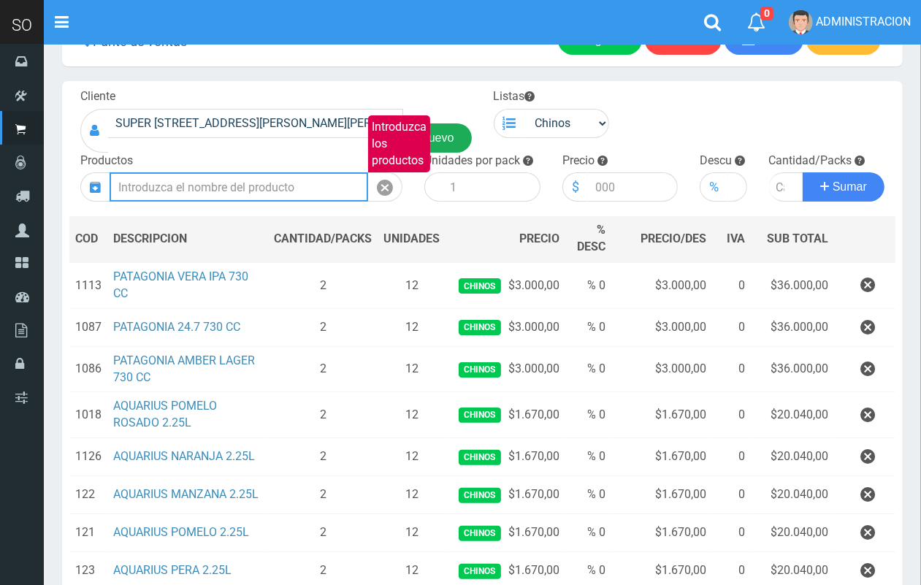
scroll to position [42, 0]
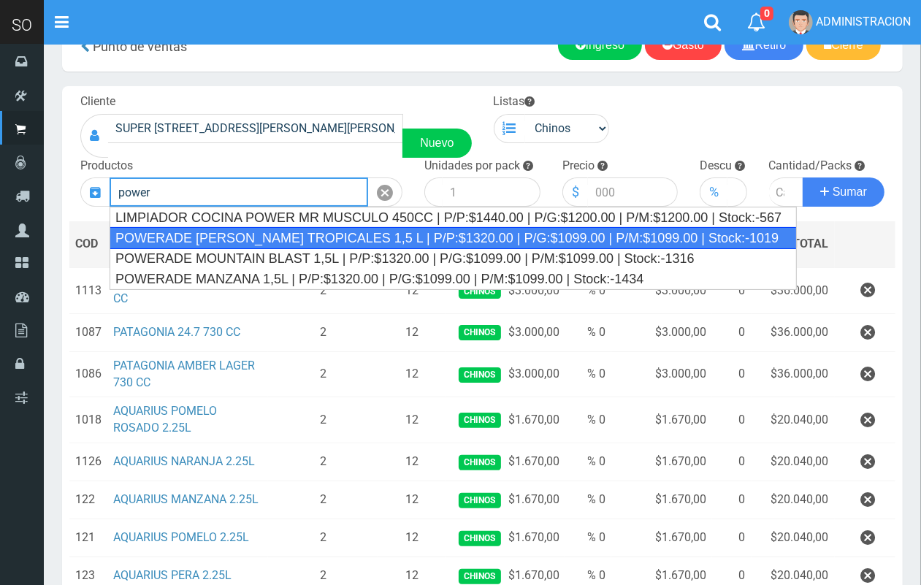
click at [262, 237] on div "POWERADE FRUTOS TROPICALES 1,5 L | P/P:$1320.00 | P/G:$1099.00 | P/M:$1099.00 |…" at bounding box center [454, 238] width 688 height 22
type input "POWERADE FRUTOS TROPICALES 1,5 L | P/P:$1320.00 | P/G:$1099.00 | P/M:$1099.00 |…"
type input "4"
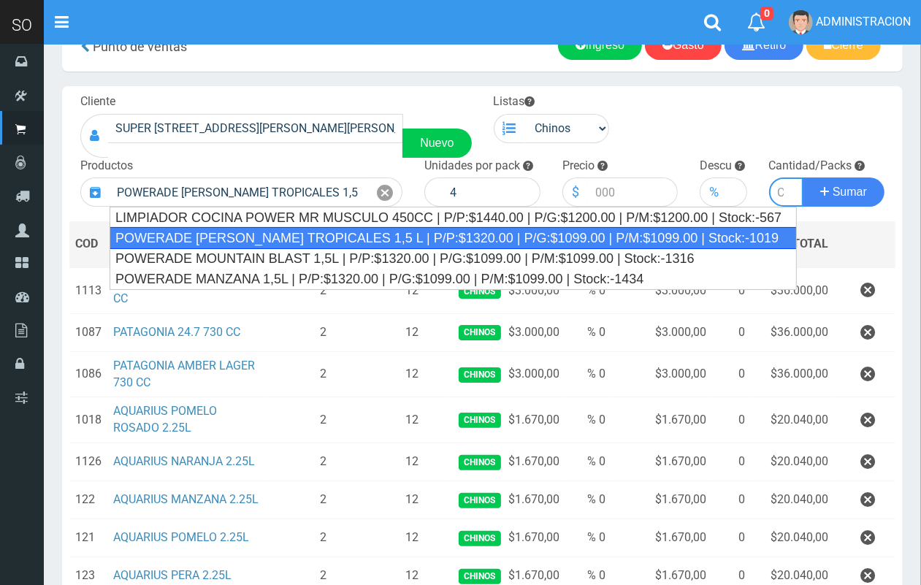
type input "1320.00"
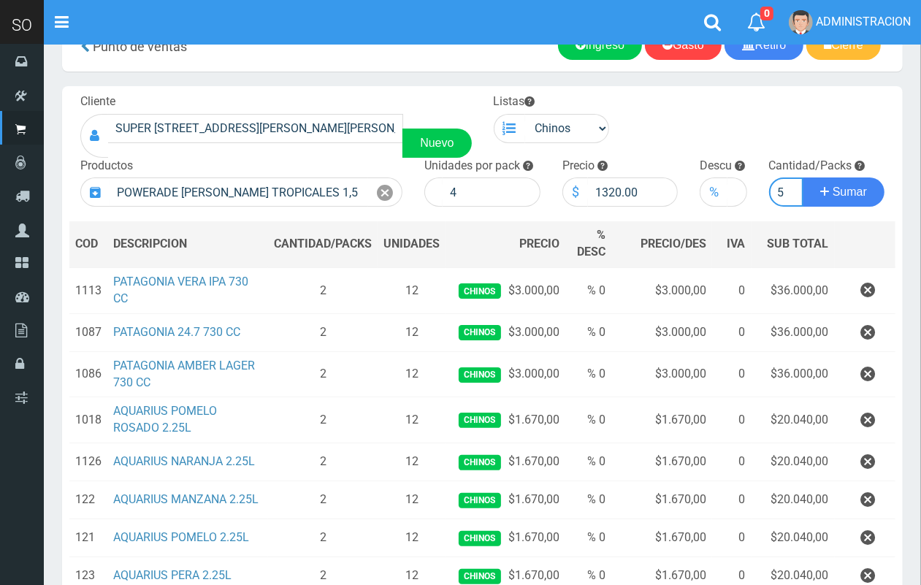
scroll to position [0, 1]
type input "5"
click at [803, 178] on button "Sumar" at bounding box center [844, 192] width 82 height 29
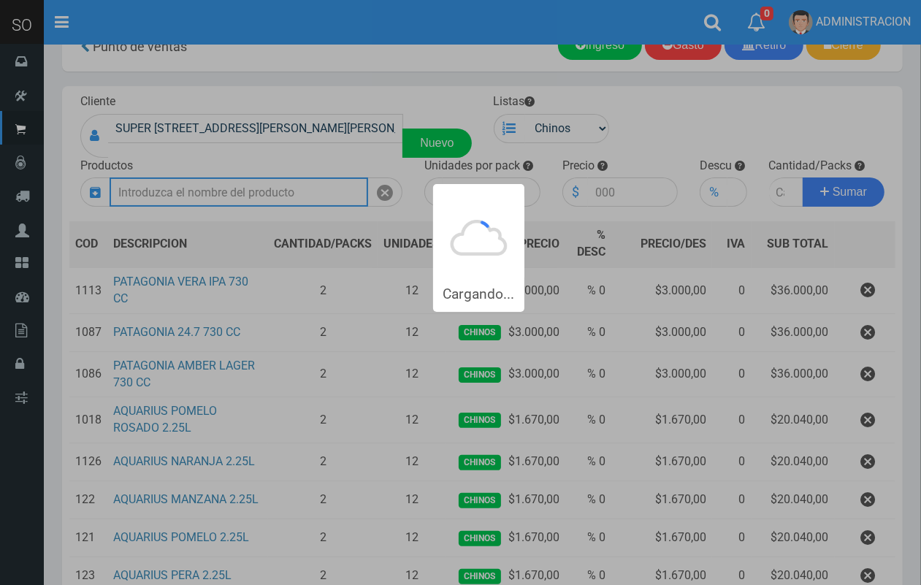
scroll to position [0, 0]
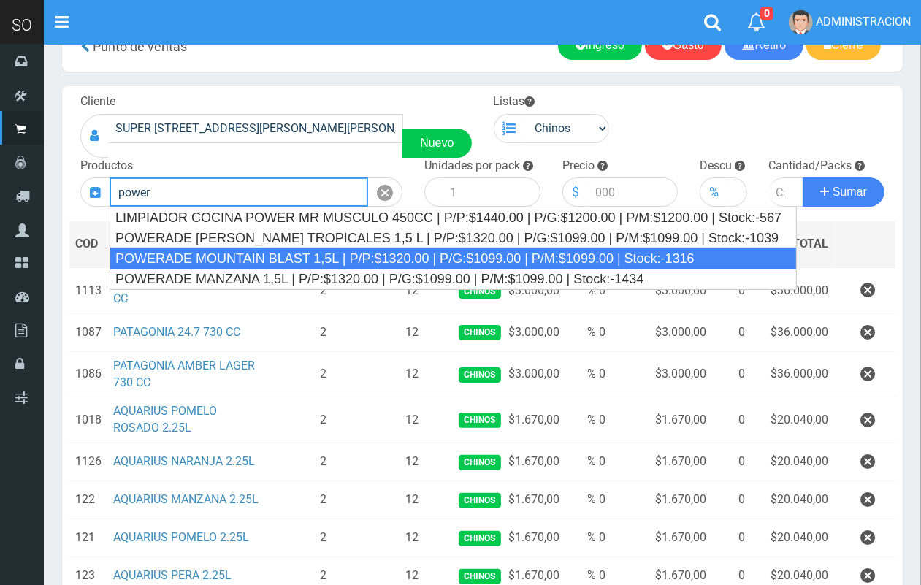
click at [258, 254] on div "POWERADE MOUNTAIN BLAST 1,5L | P/P:$1320.00 | P/G:$1099.00 | P/M:$1099.00 | Sto…" at bounding box center [454, 259] width 688 height 22
type input "POWERADE MOUNTAIN BLAST 1,5L | P/P:$1320.00 | P/G:$1099.00 | P/M:$1099.00 | Sto…"
type input "4"
type input "1320.00"
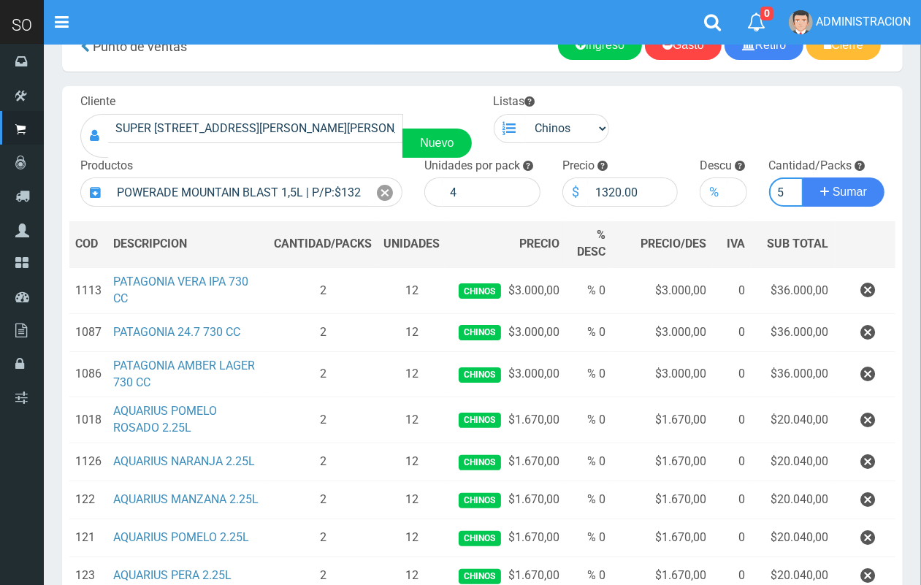
scroll to position [0, 1]
type input "5"
click at [803, 178] on button "Sumar" at bounding box center [844, 192] width 82 height 29
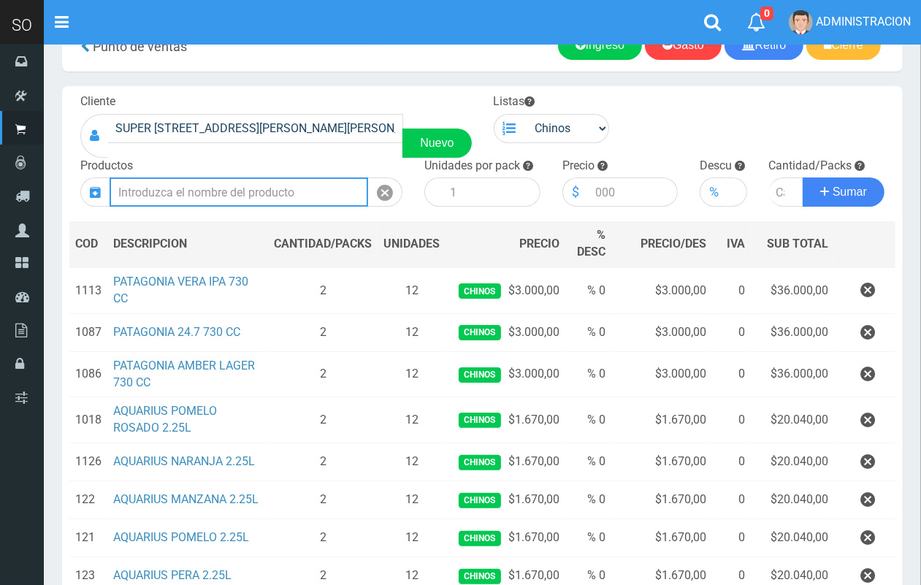
scroll to position [0, 0]
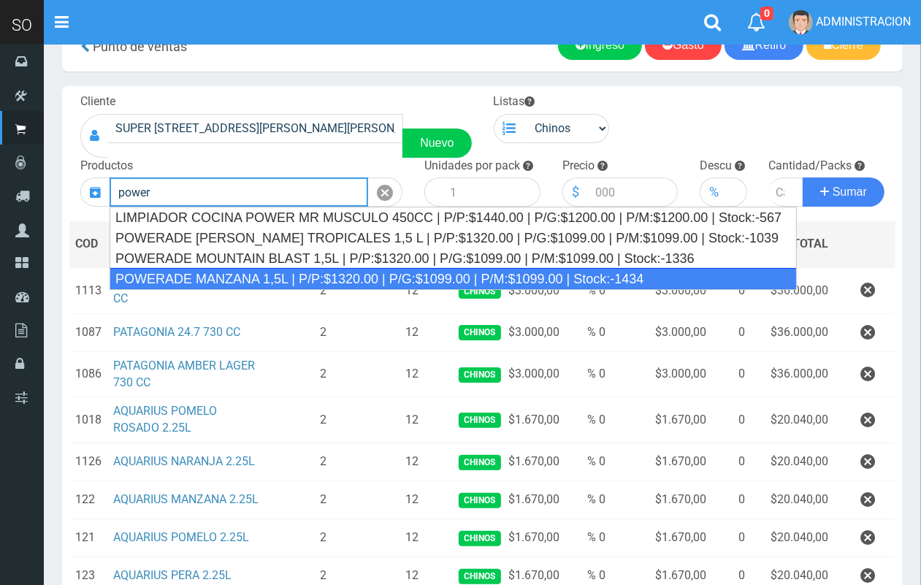
click at [261, 275] on div "POWERADE MANZANA 1,5L | P/P:$1320.00 | P/G:$1099.00 | P/M:$1099.00 | Stock:-1434" at bounding box center [454, 279] width 688 height 22
type input "POWERADE MANZANA 1,5L | P/P:$1320.00 | P/G:$1099.00 | P/M:$1099.00 | Stock:-1434"
type input "4"
type input "1320.00"
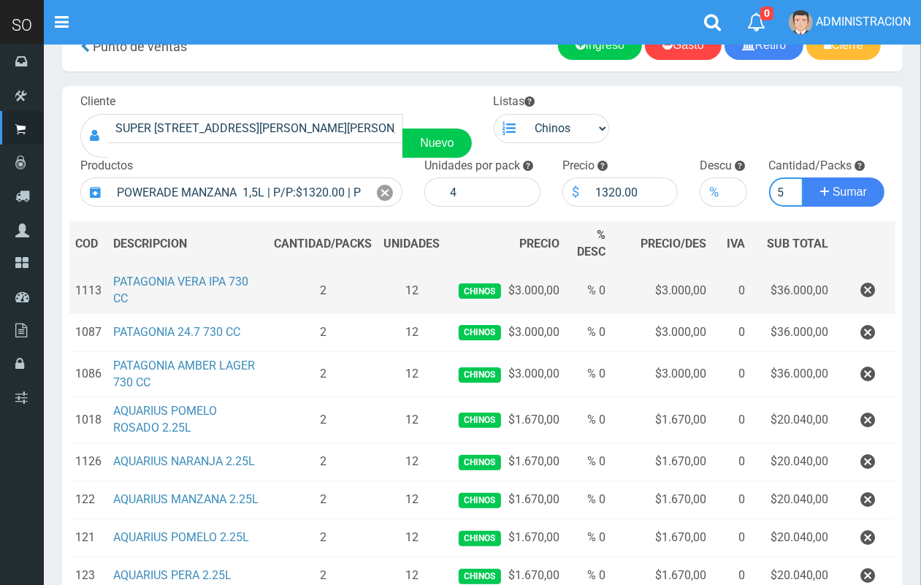
scroll to position [0, 1]
type input "5"
click at [803, 178] on button "Sumar" at bounding box center [844, 192] width 82 height 29
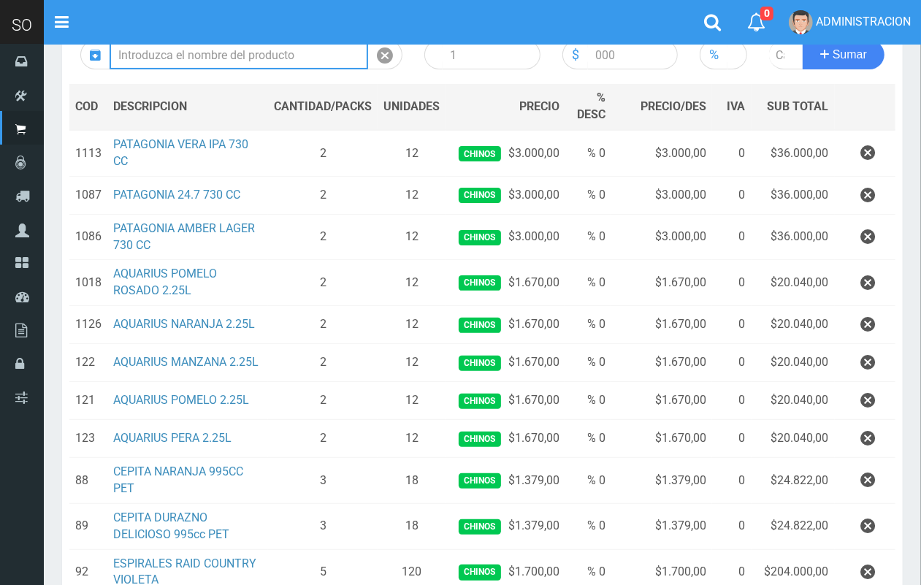
scroll to position [155, 0]
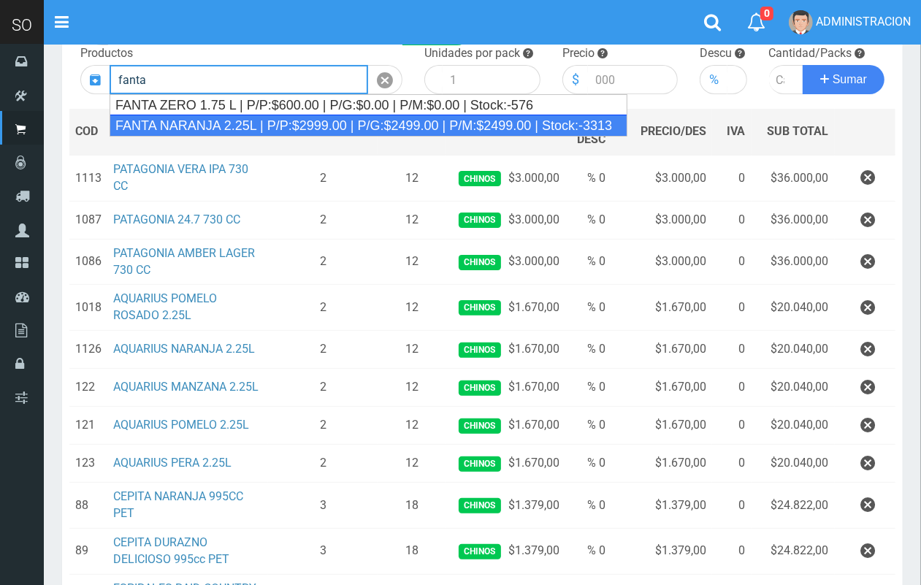
click at [294, 121] on div "FANTA NARANJA 2.25L | P/P:$2999.00 | P/G:$2499.00 | P/M:$2499.00 | Stock:-3313" at bounding box center [369, 126] width 518 height 22
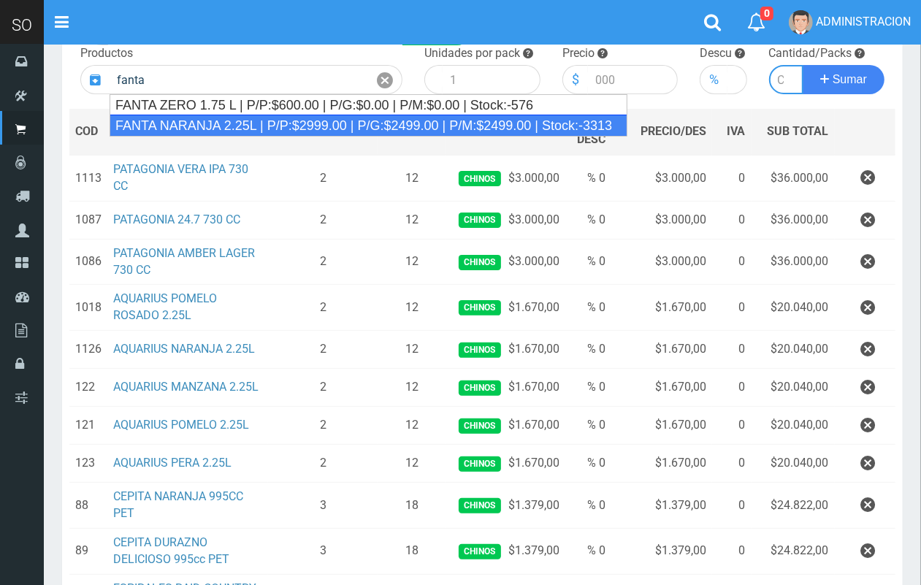
type input "FANTA NARANJA 2.25L | P/P:$2999.00 | P/G:$2499.00 | P/M:$2499.00 | Stock:-3313"
type input "8"
type input "2999.00"
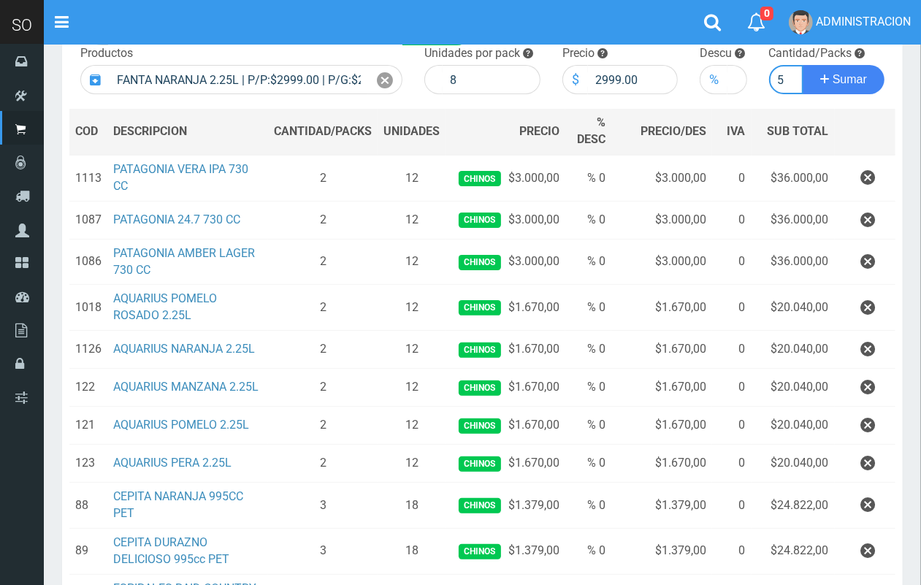
scroll to position [0, 1]
type input "5"
click at [803, 65] on button "Sumar" at bounding box center [844, 79] width 82 height 29
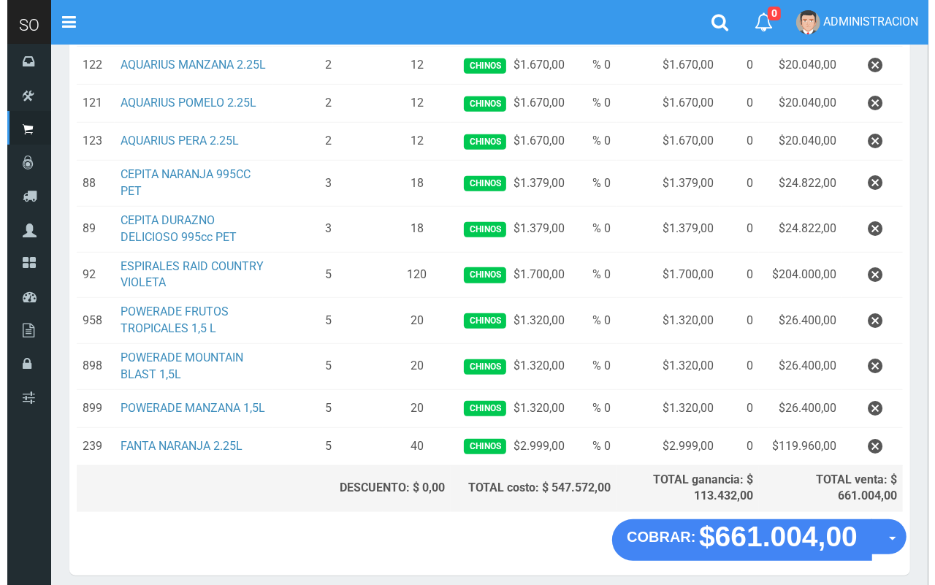
scroll to position [543, 0]
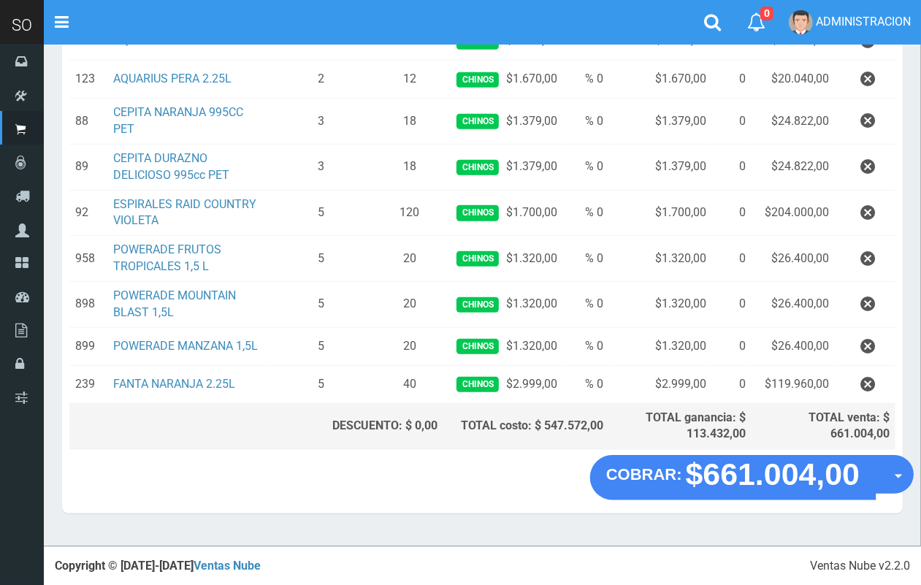
drag, startPoint x: 884, startPoint y: 484, endPoint x: 881, endPoint y: 497, distance: 13.5
click at [886, 486] on button "Opciones" at bounding box center [894, 474] width 39 height 39
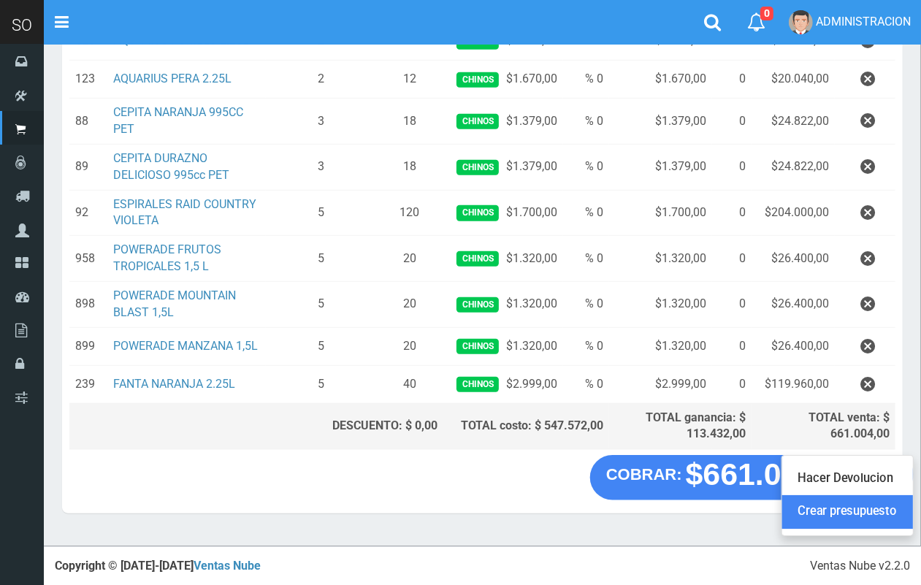
click at [849, 519] on link "Crear presupuesto" at bounding box center [848, 513] width 131 height 34
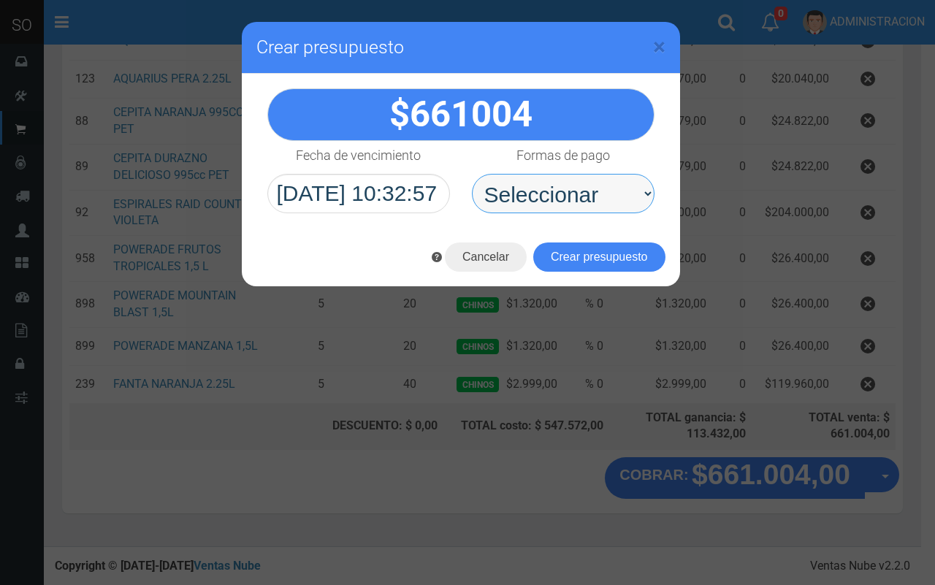
drag, startPoint x: 554, startPoint y: 199, endPoint x: 566, endPoint y: 210, distance: 16.6
click at [563, 205] on select "Seleccionar Efectivo Tarjeta de Crédito Depósito Débito" at bounding box center [563, 193] width 183 height 39
select select "Efectivo"
click at [472, 174] on select "Seleccionar Efectivo Tarjeta de Crédito Depósito Débito" at bounding box center [563, 193] width 183 height 39
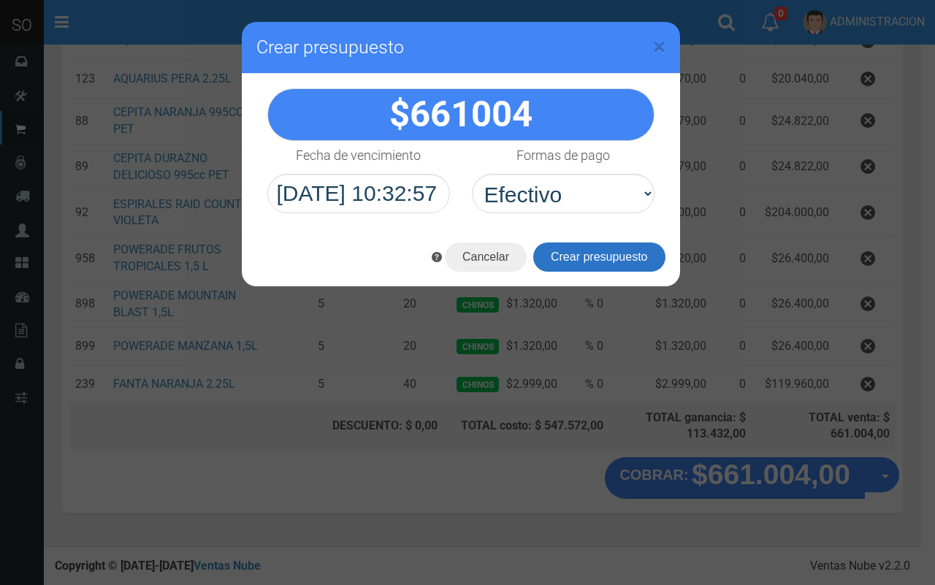
click at [577, 261] on button "Crear presupuesto" at bounding box center [599, 257] width 132 height 29
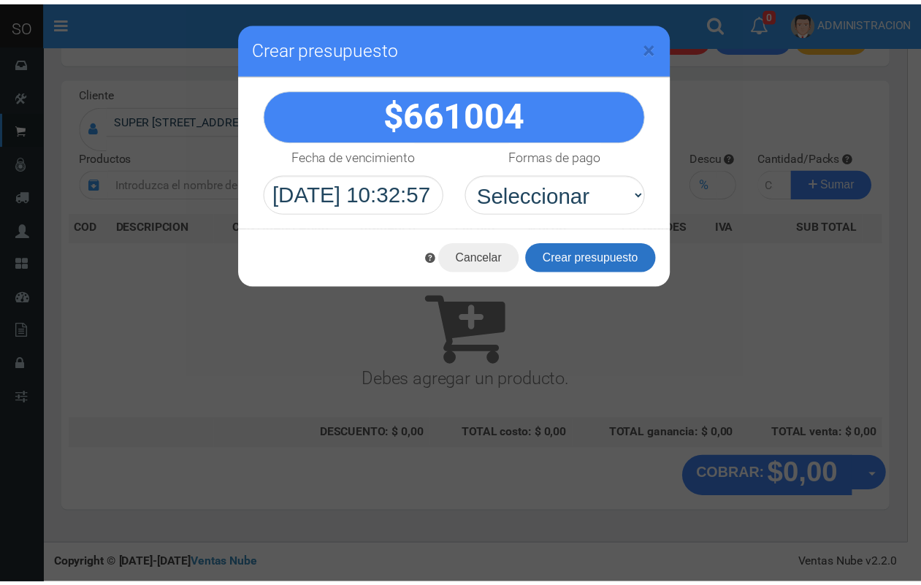
scroll to position [0, 0]
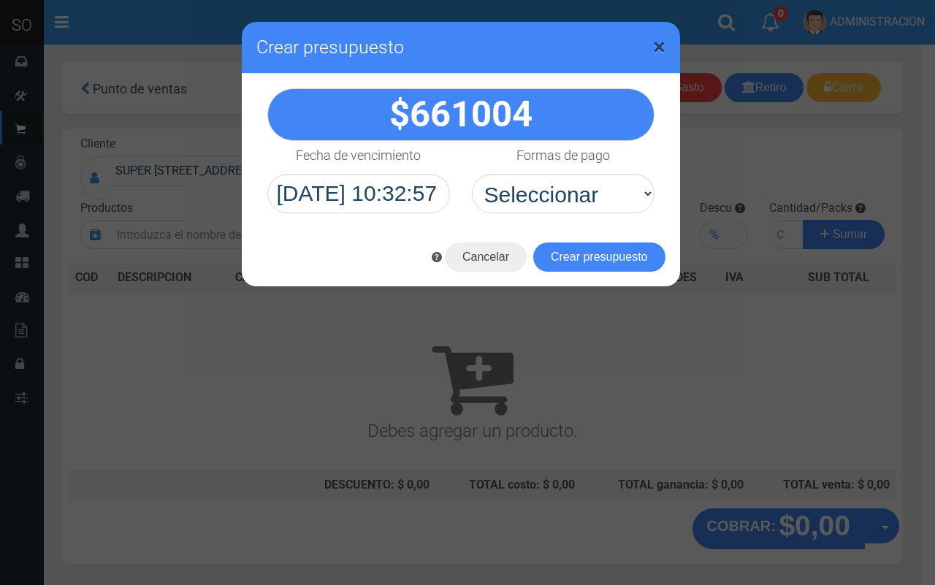
drag, startPoint x: 661, startPoint y: 47, endPoint x: 650, endPoint y: 46, distance: 11.1
click at [658, 46] on span "×" at bounding box center [659, 47] width 12 height 28
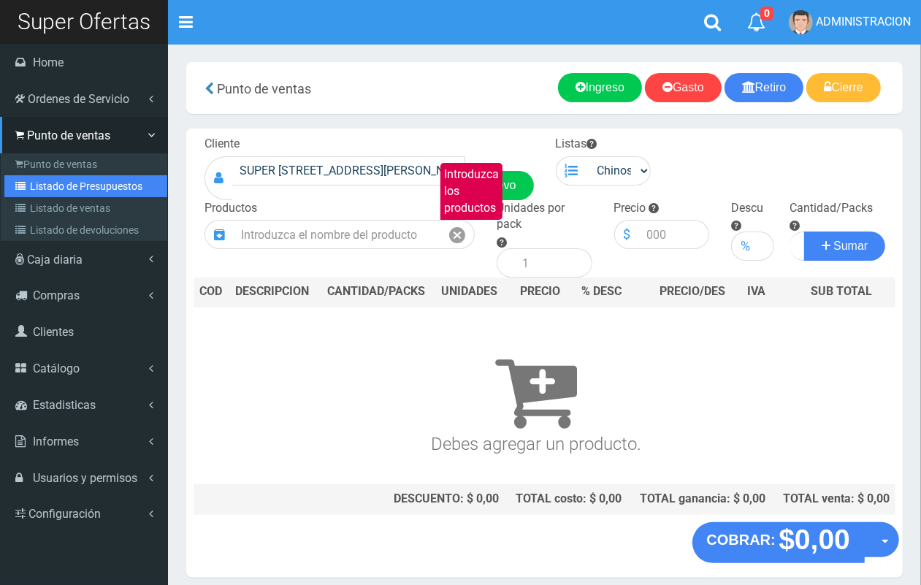
click at [46, 180] on link "Listado de Presupuestos" at bounding box center [85, 186] width 163 height 22
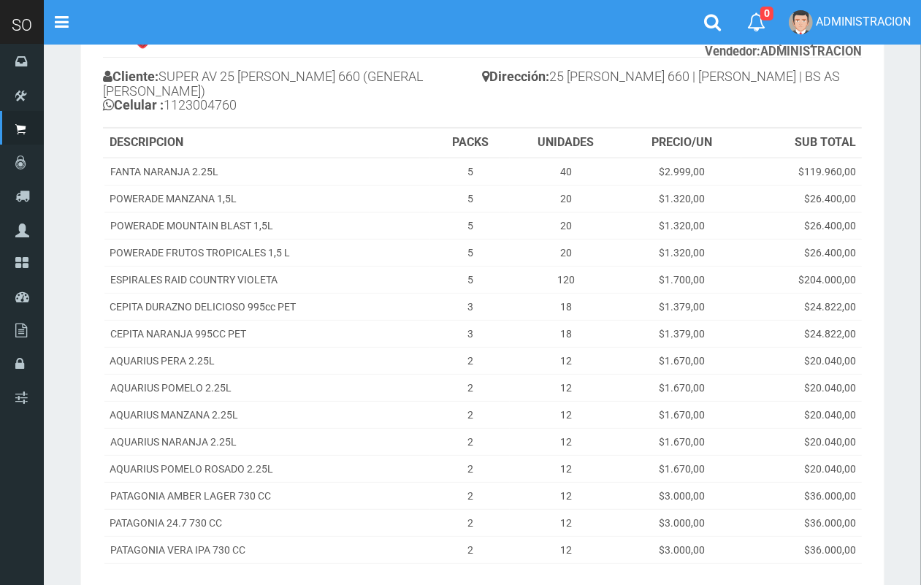
scroll to position [110, 0]
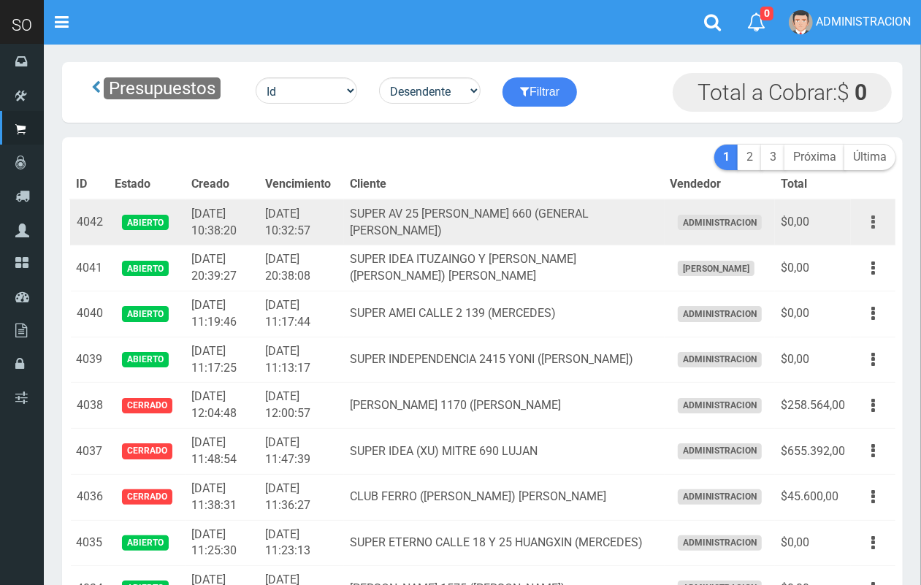
drag, startPoint x: 871, startPoint y: 219, endPoint x: 864, endPoint y: 239, distance: 20.8
click at [872, 219] on icon "button" at bounding box center [874, 223] width 4 height 26
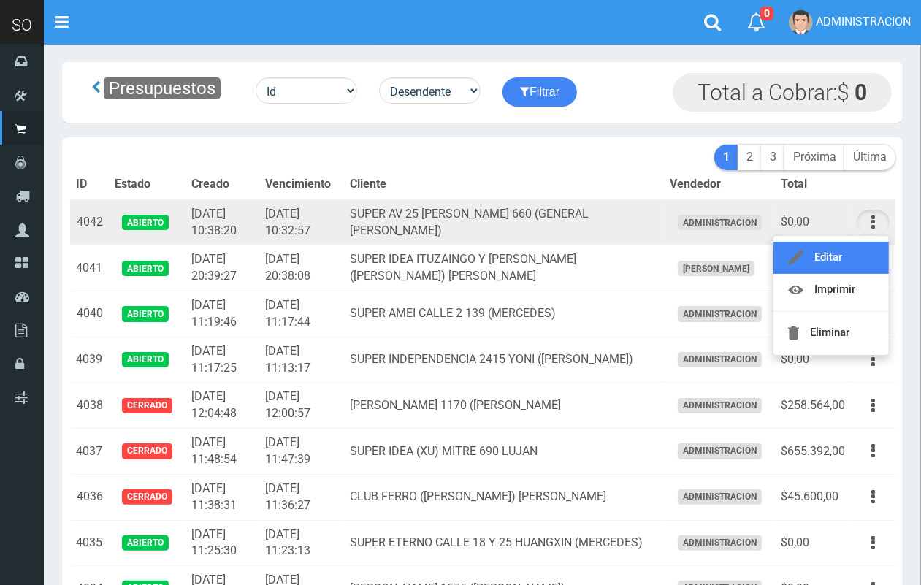
click at [853, 252] on link "Editar" at bounding box center [831, 258] width 115 height 32
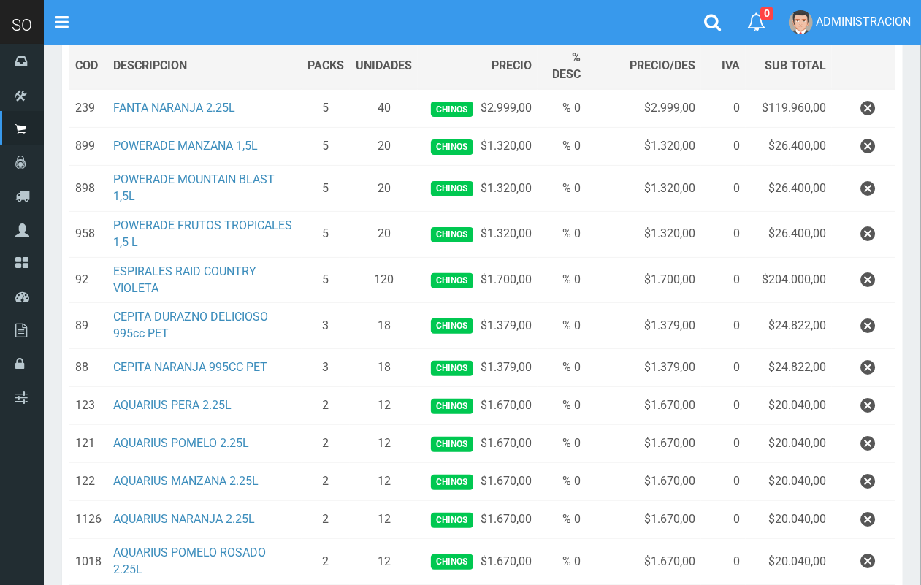
scroll to position [202, 0]
